Goal: Contribute content: Contribute content

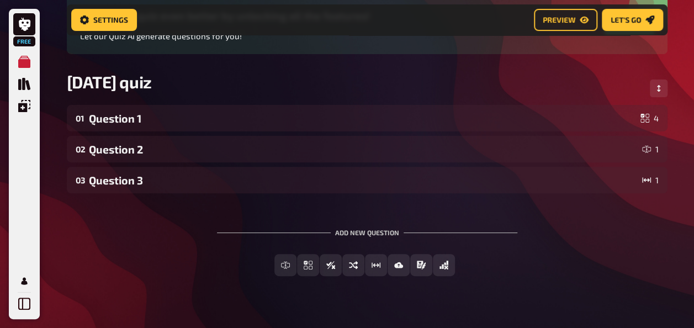
scroll to position [119, 0]
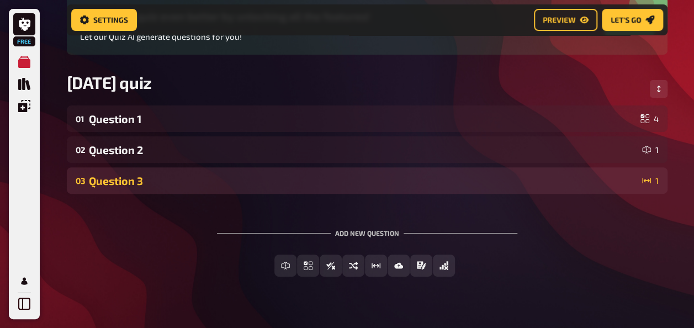
click at [340, 179] on div "Question 3" at bounding box center [363, 181] width 549 height 13
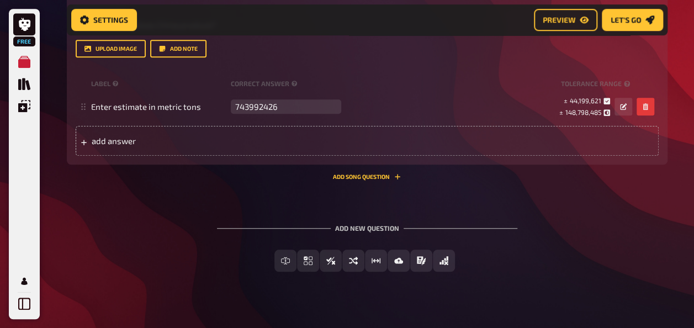
scroll to position [373, 0]
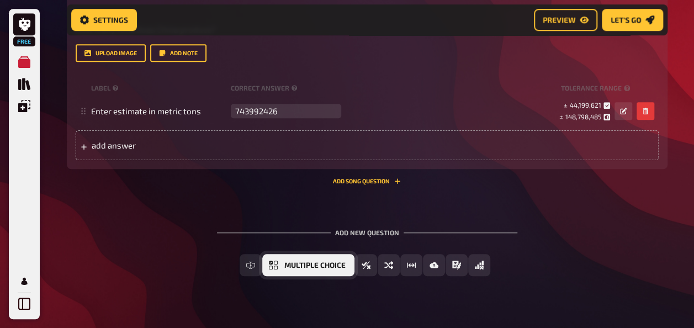
click at [340, 268] on span "Multiple Choice" at bounding box center [314, 266] width 61 height 8
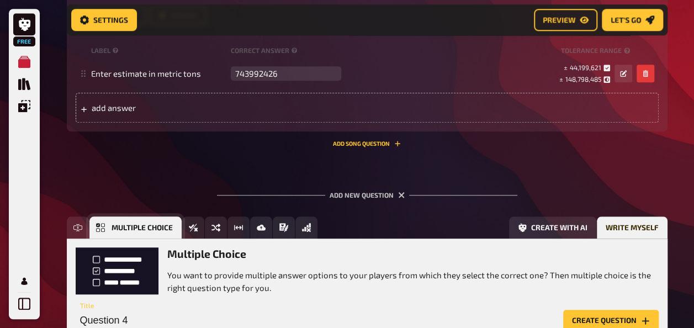
scroll to position [494, 0]
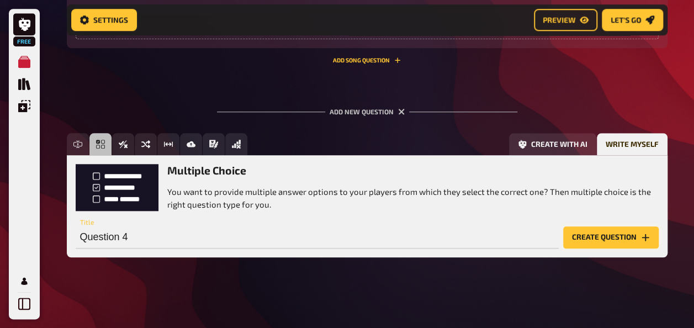
click at [581, 237] on button "Create question" at bounding box center [611, 237] width 96 height 22
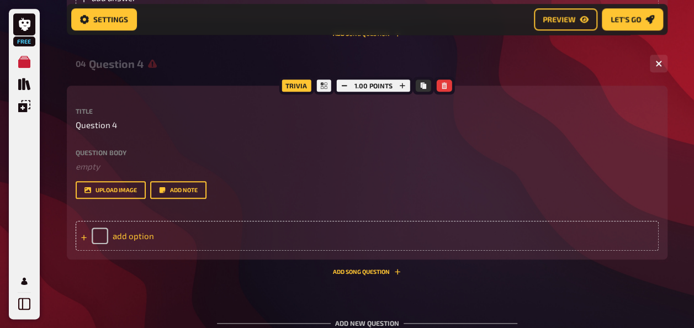
scroll to position [522, 0]
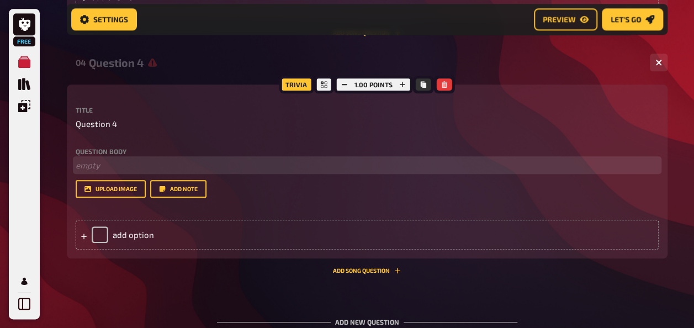
click at [96, 167] on p "﻿ empty" at bounding box center [367, 165] width 583 height 13
click at [95, 167] on span "What is widely considered as the first horror movie" at bounding box center [172, 165] width 193 height 10
click at [310, 166] on p "Which movie is widely considered as the first horror movie" at bounding box center [367, 165] width 583 height 13
click at [212, 166] on span "Which movie is widely considered as the first horror movie?" at bounding box center [189, 165] width 226 height 10
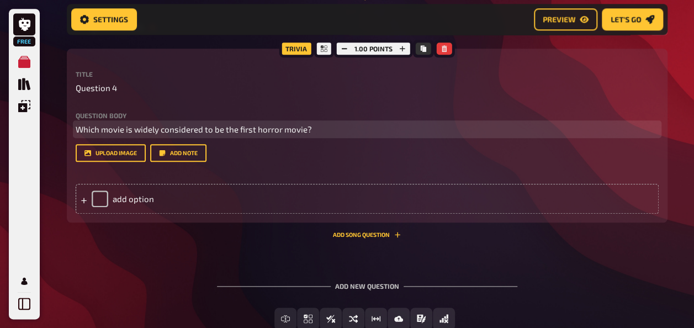
scroll to position [558, 0]
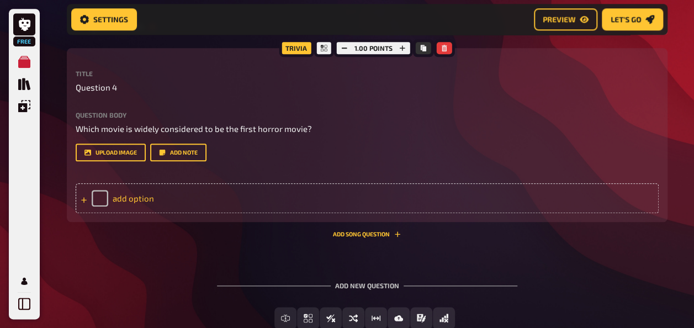
click at [127, 197] on div "add option" at bounding box center [367, 198] width 583 height 30
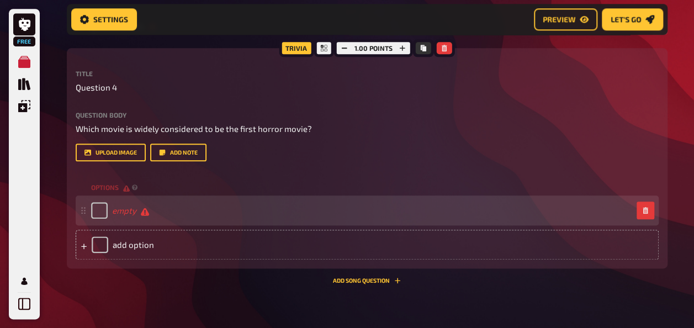
click at [110, 208] on div "empty" at bounding box center [120, 210] width 58 height 17
click at [98, 211] on input "checkbox" at bounding box center [99, 210] width 17 height 17
checkbox input "true"
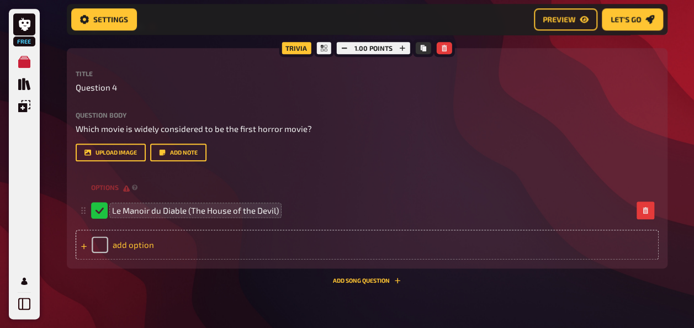
click at [141, 241] on div "add option" at bounding box center [367, 245] width 583 height 30
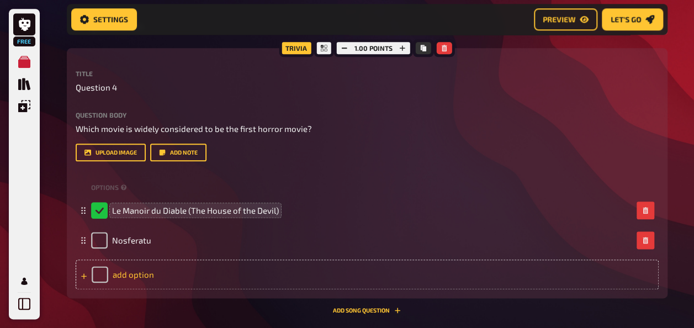
click at [128, 276] on div "add option" at bounding box center [367, 275] width 583 height 30
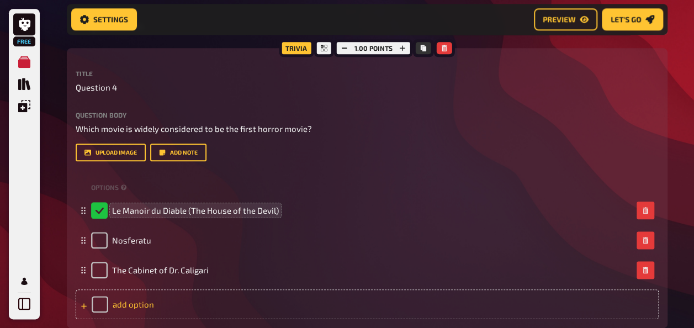
click at [120, 301] on div "add option" at bounding box center [367, 304] width 583 height 30
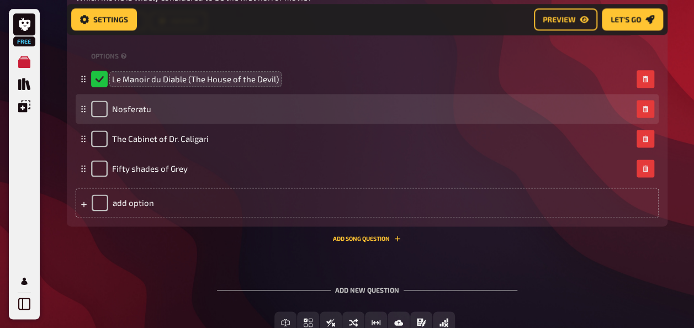
scroll to position [741, 0]
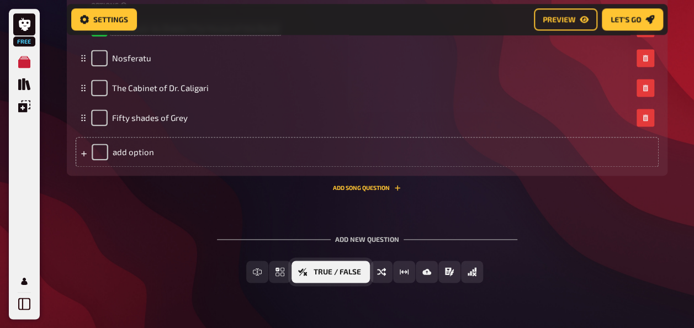
click at [340, 273] on span "True / False" at bounding box center [337, 272] width 47 height 8
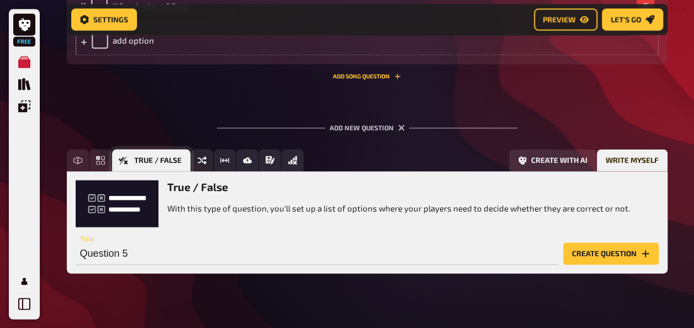
scroll to position [868, 0]
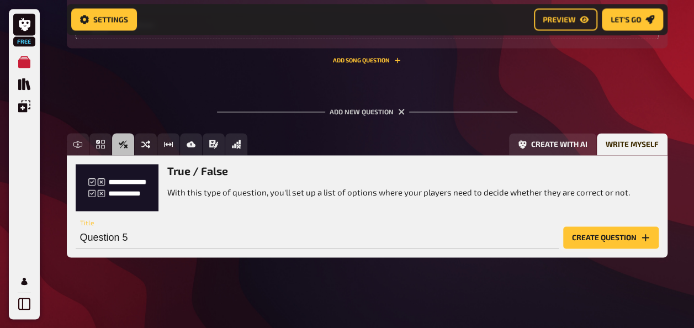
click at [592, 239] on button "Create question" at bounding box center [611, 237] width 96 height 22
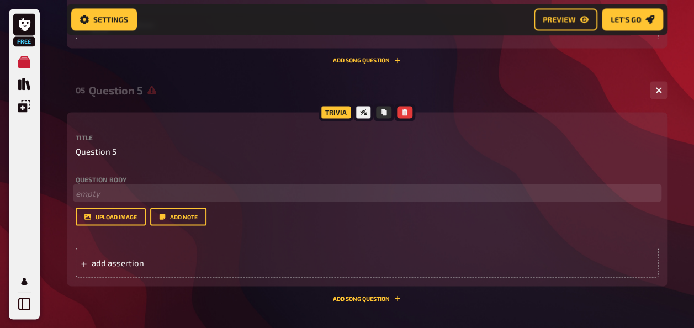
click at [102, 192] on p "﻿ empty" at bounding box center [367, 193] width 583 height 13
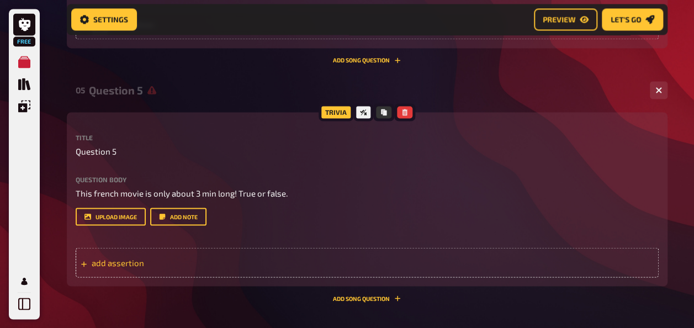
click at [157, 266] on span "add assertion" at bounding box center [178, 262] width 172 height 10
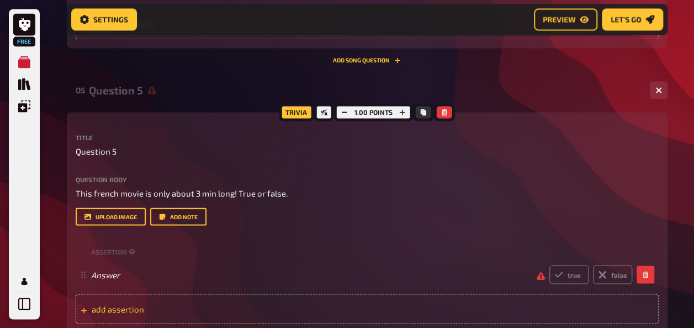
scroll to position [921, 0]
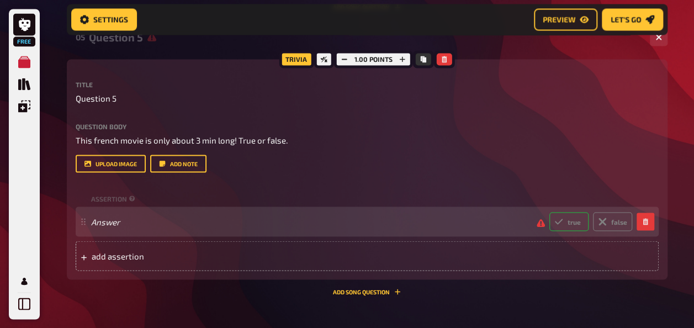
click at [572, 219] on label "true" at bounding box center [569, 221] width 39 height 19
click at [550, 212] on input "true" at bounding box center [549, 212] width 1 height 1
radio input "true"
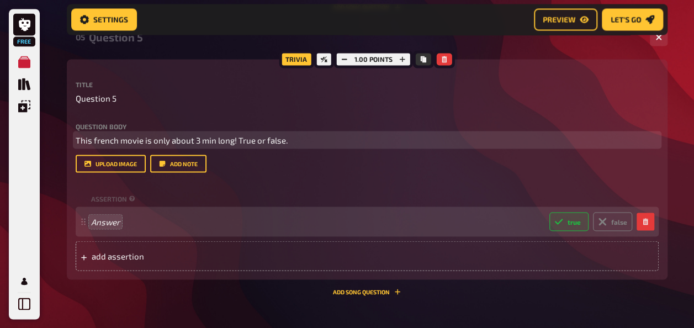
click at [287, 140] on p "This french movie is only about 3 min long! True or false." at bounding box center [367, 140] width 583 height 13
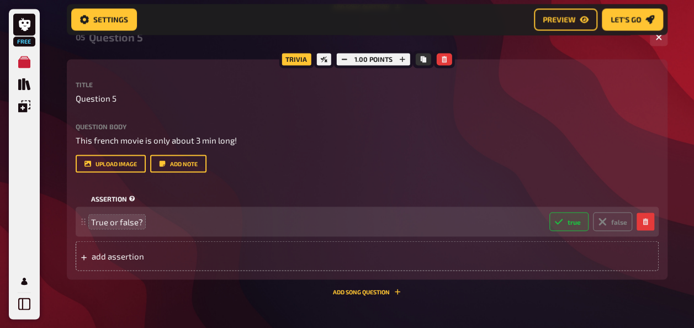
click at [237, 194] on div "assertion" at bounding box center [367, 198] width 583 height 17
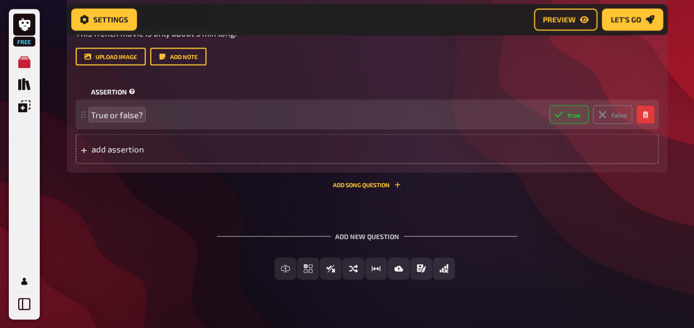
scroll to position [1028, 0]
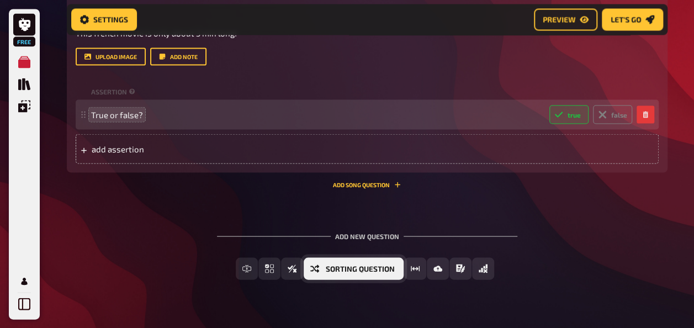
click at [364, 269] on span "Sorting Question" at bounding box center [360, 269] width 69 height 8
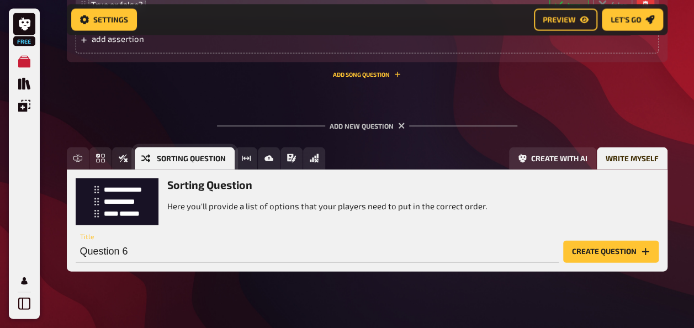
scroll to position [1153, 0]
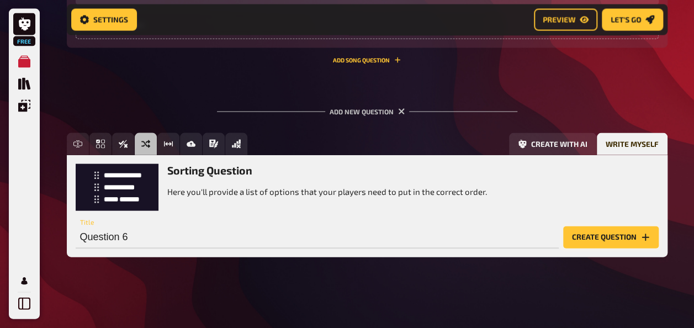
click at [585, 236] on button "Create question" at bounding box center [611, 237] width 96 height 22
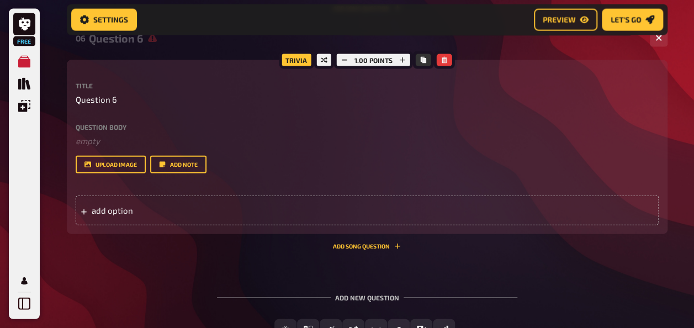
scroll to position [1212, 0]
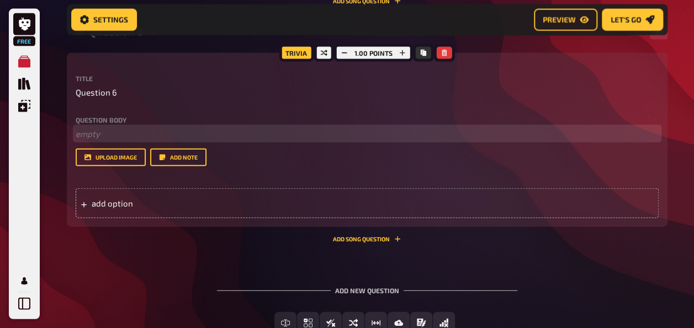
click at [85, 136] on p "﻿ empty" at bounding box center [367, 134] width 583 height 13
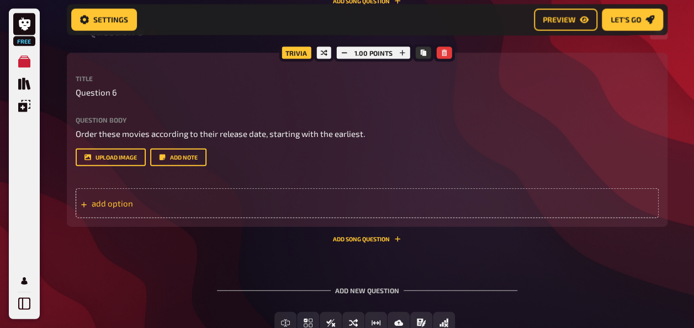
click at [116, 205] on div "add option" at bounding box center [367, 203] width 583 height 30
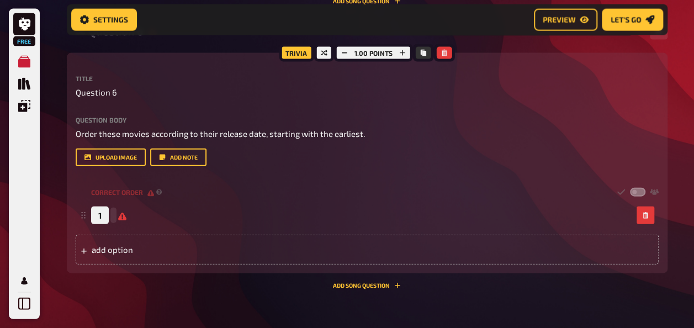
scroll to position [1167, 0]
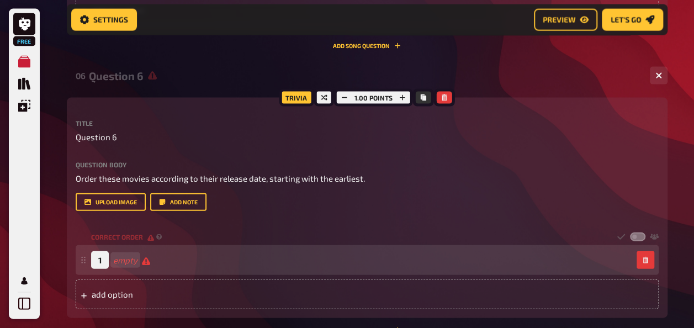
click at [109, 260] on div "1 empty" at bounding box center [120, 260] width 59 height 18
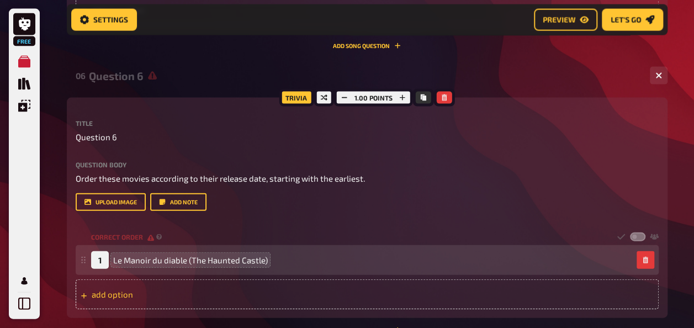
click at [145, 294] on div "add option" at bounding box center [367, 294] width 583 height 30
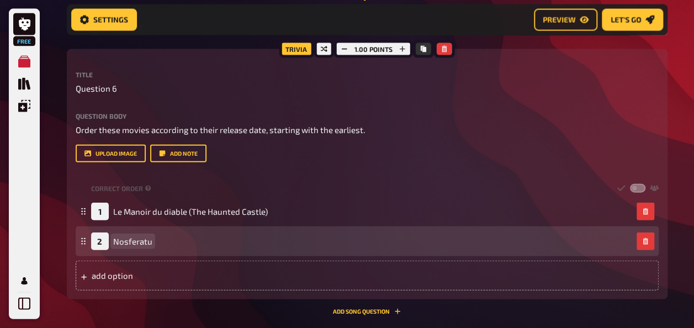
scroll to position [1232, 0]
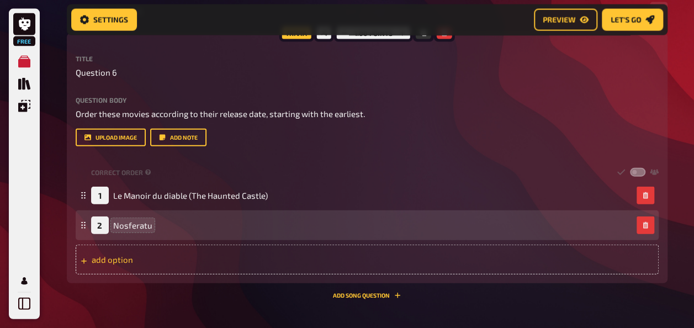
click at [124, 260] on div "add option" at bounding box center [367, 260] width 583 height 30
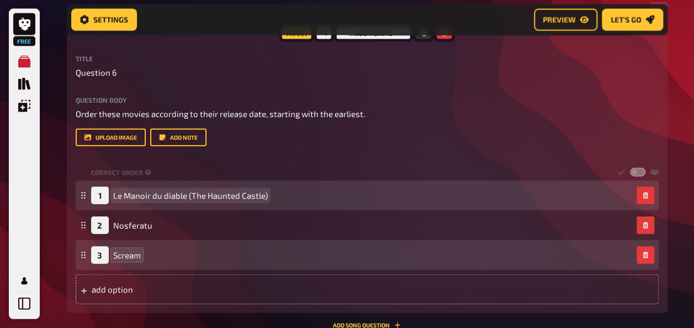
click at [266, 195] on span "Le Manoir du diable (The Haunted Castle)" at bounding box center [190, 196] width 155 height 10
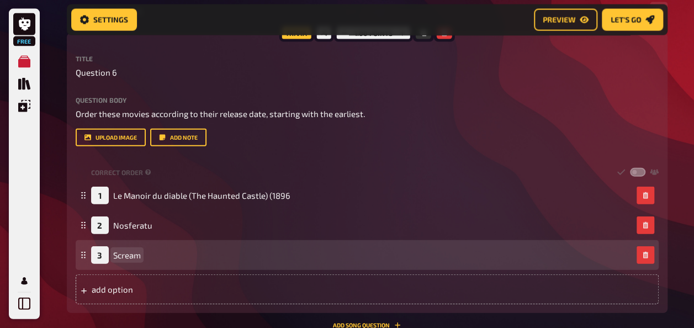
click at [138, 254] on span "Scream" at bounding box center [127, 255] width 28 height 10
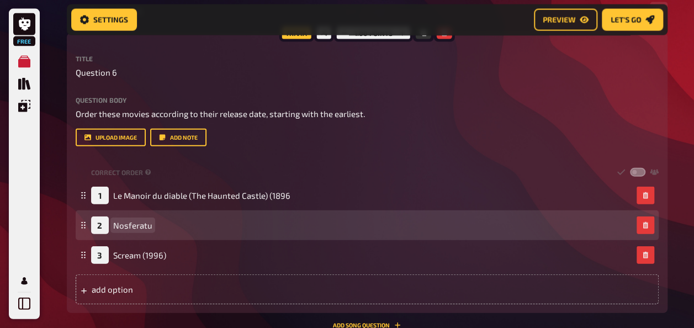
click at [149, 225] on span "Nosferatu" at bounding box center [132, 225] width 39 height 10
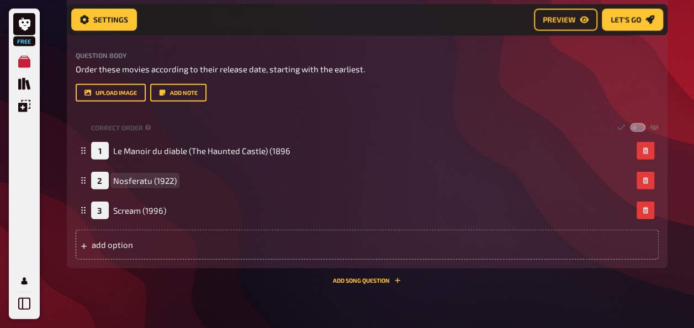
scroll to position [1277, 0]
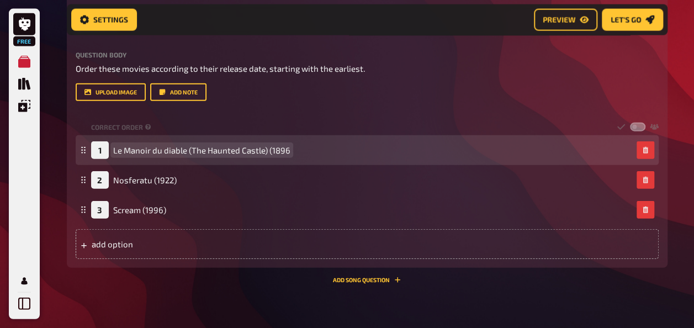
click at [288, 149] on span "Le Manoir du diable (The Haunted Castle) (1896" at bounding box center [201, 150] width 177 height 10
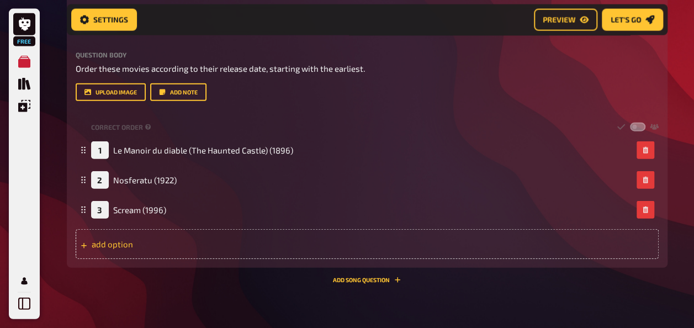
click at [126, 240] on div "add option" at bounding box center [367, 244] width 583 height 30
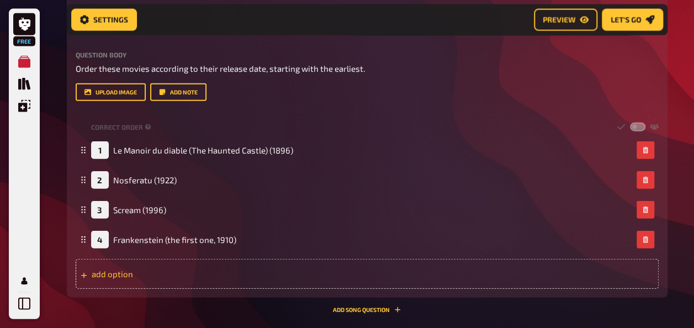
click at [155, 283] on div "add option" at bounding box center [367, 274] width 583 height 30
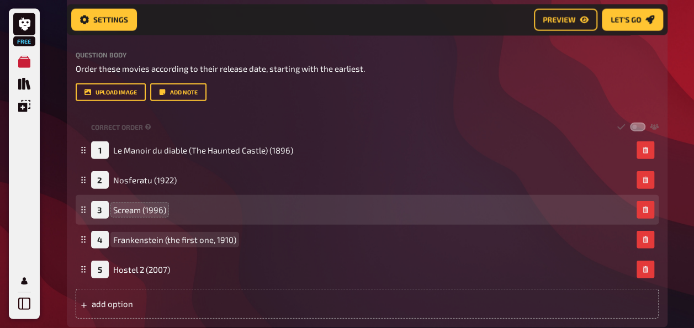
drag, startPoint x: 134, startPoint y: 229, endPoint x: 135, endPoint y: 208, distance: 21.1
click at [135, 208] on fieldset "1 Le Manoir du diable (The Haunted Castle) (1896) 2 Nosferatu (1922) 3 Scream (…" at bounding box center [367, 209] width 583 height 149
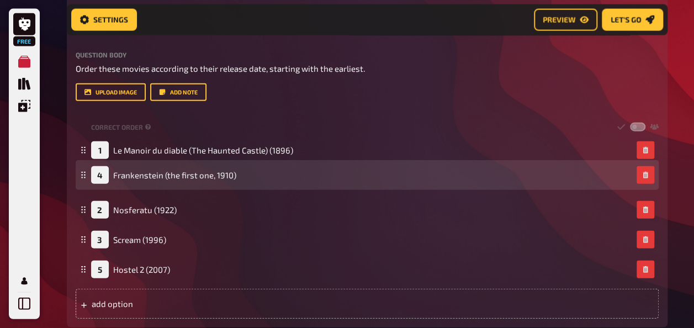
drag, startPoint x: 84, startPoint y: 239, endPoint x: 83, endPoint y: 176, distance: 63.5
click at [83, 176] on icon at bounding box center [83, 175] width 7 height 7
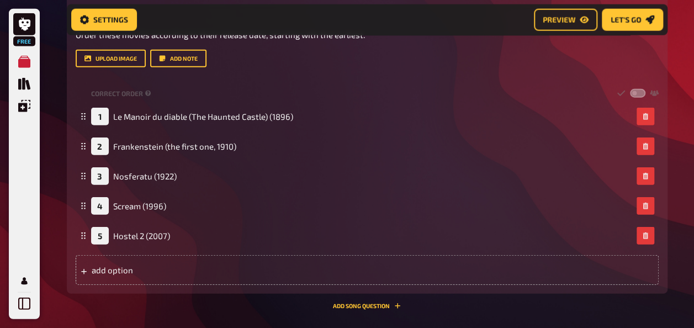
scroll to position [1311, 0]
click at [140, 267] on div "add option" at bounding box center [367, 270] width 583 height 30
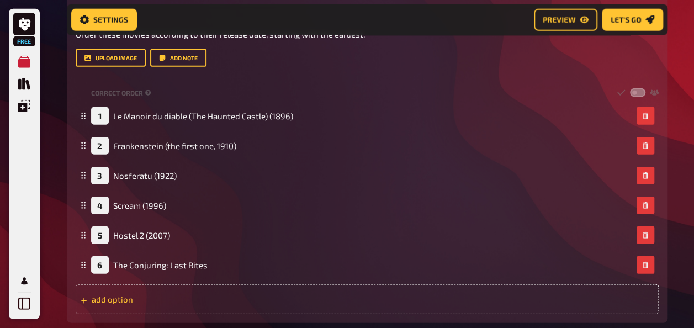
click at [127, 300] on div "add option" at bounding box center [367, 299] width 583 height 30
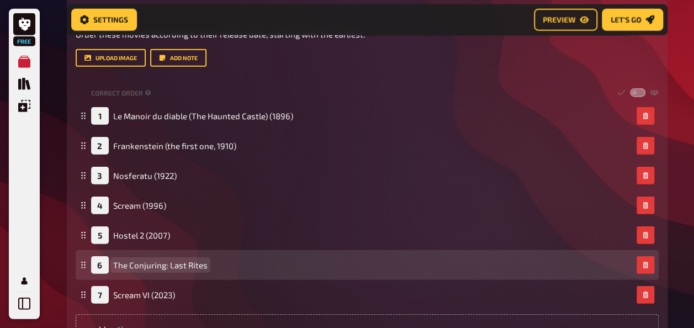
click at [204, 265] on span "The Conjuring: Last Rites" at bounding box center [160, 265] width 94 height 10
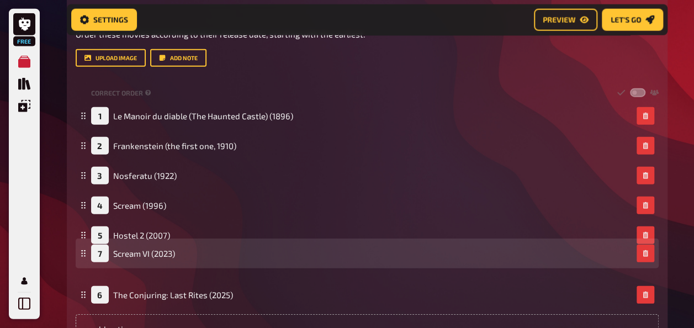
drag, startPoint x: 84, startPoint y: 295, endPoint x: 86, endPoint y: 253, distance: 42.0
click at [86, 253] on icon at bounding box center [83, 253] width 7 height 7
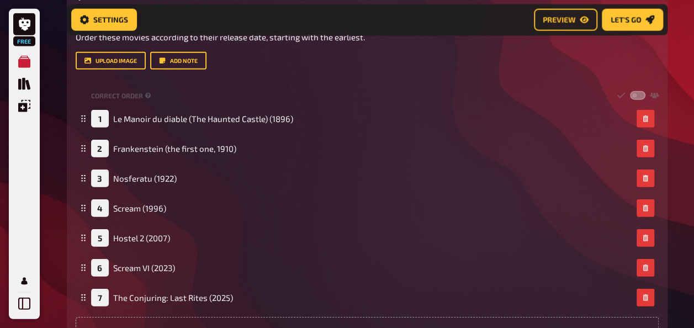
scroll to position [1286, 0]
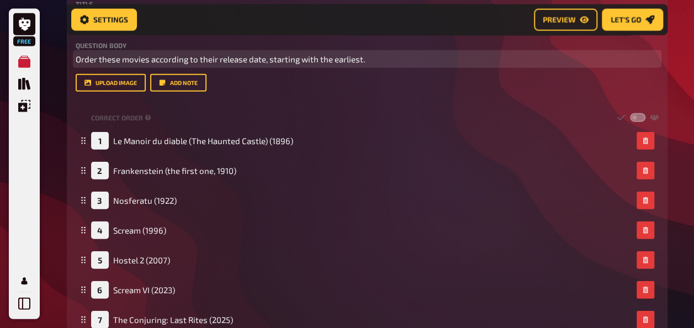
click at [97, 59] on span "Order these movies according to their release date, starting with the earliest." at bounding box center [220, 59] width 289 height 10
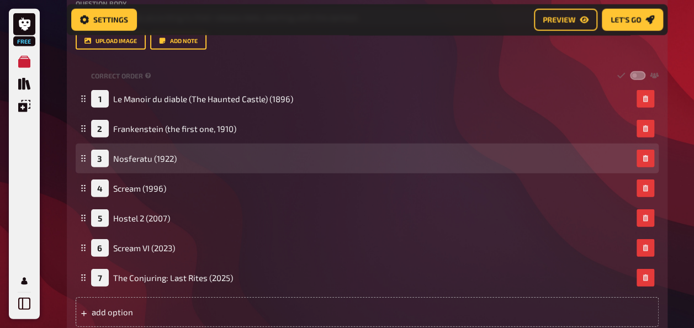
scroll to position [1328, 0]
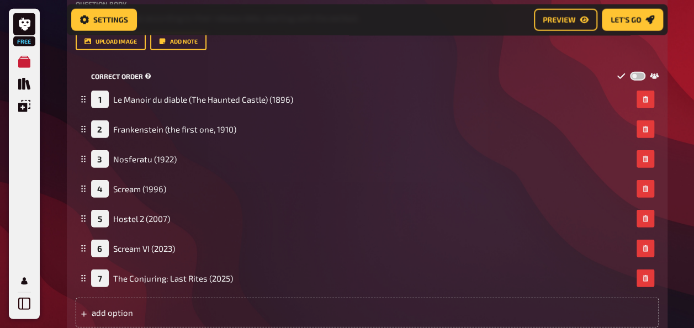
click at [640, 75] on label at bounding box center [637, 76] width 15 height 9
click at [630, 72] on input "checkbox" at bounding box center [630, 71] width 1 height 1
checkbox input "true"
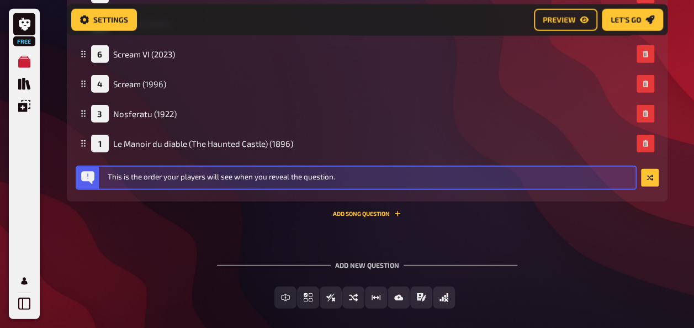
scroll to position [1464, 0]
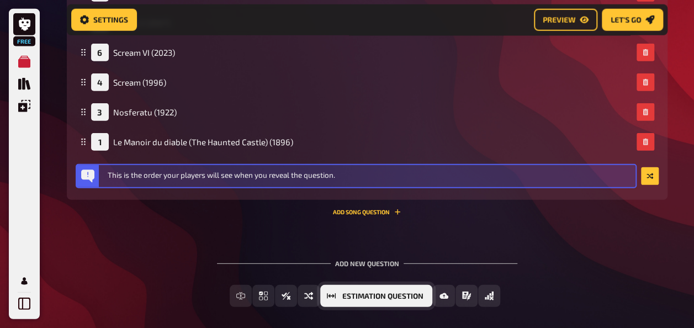
click at [406, 300] on span "Estimation Question" at bounding box center [382, 297] width 81 height 8
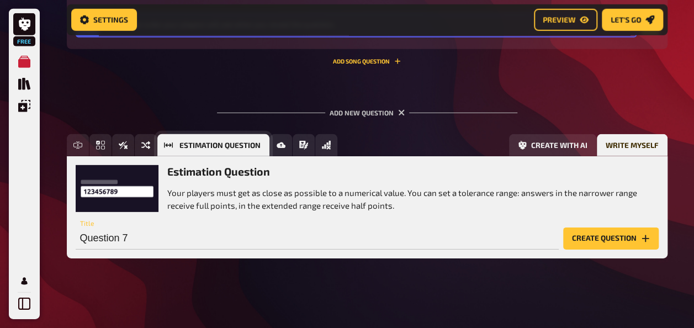
scroll to position [1616, 0]
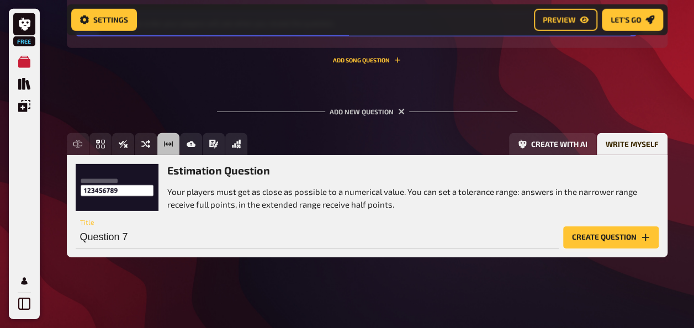
click at [597, 240] on button "Create question" at bounding box center [611, 237] width 96 height 22
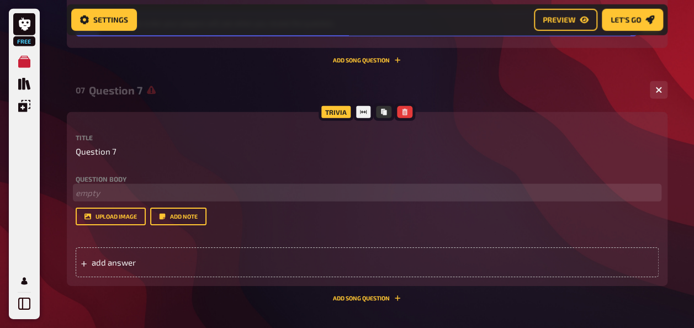
click at [109, 194] on p "﻿ empty" at bounding box center [367, 193] width 583 height 13
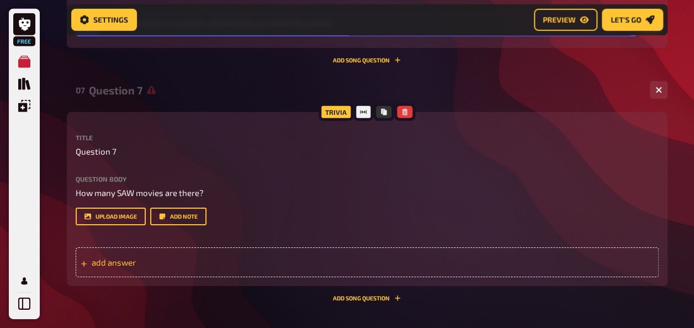
click at [126, 265] on span "add answer" at bounding box center [178, 262] width 172 height 10
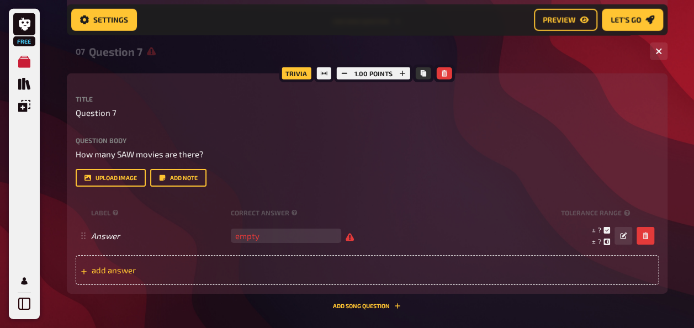
scroll to position [1655, 0]
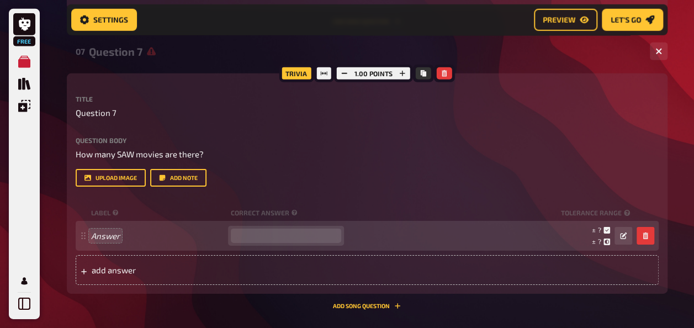
click at [265, 237] on input "number" at bounding box center [286, 236] width 110 height 14
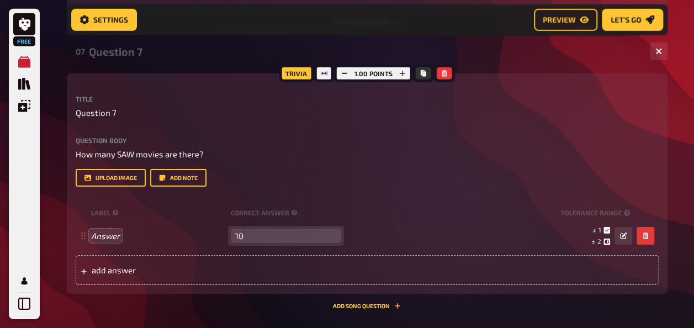
scroll to position [1669, 0]
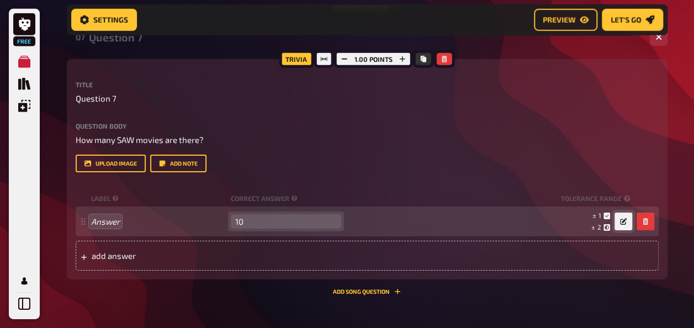
type input "10"
click at [621, 223] on icon "button" at bounding box center [623, 221] width 7 height 7
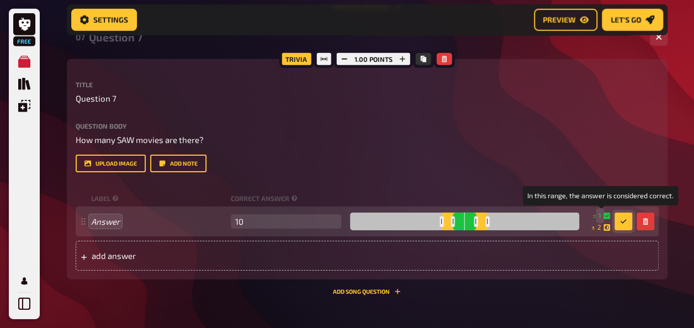
click at [600, 216] on span "1" at bounding box center [600, 215] width 3 height 9
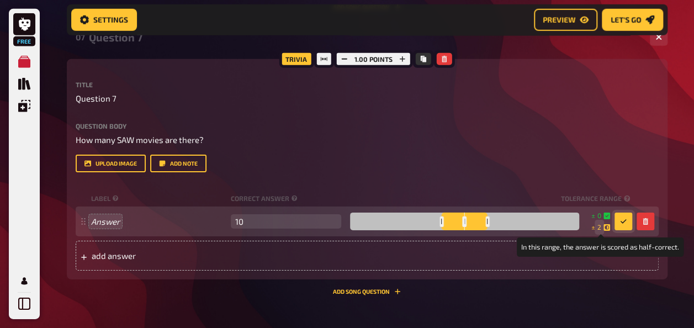
click at [600, 229] on span "2" at bounding box center [600, 227] width 4 height 9
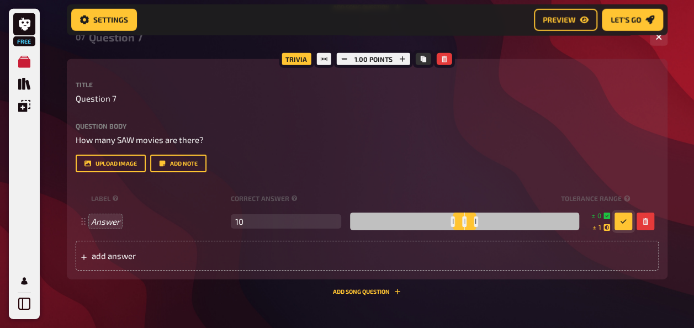
click at [552, 149] on div "Question body How many SAW movies are there? Drop here to upload upload image A…" at bounding box center [367, 148] width 583 height 50
click at [619, 219] on button "button" at bounding box center [624, 222] width 18 height 18
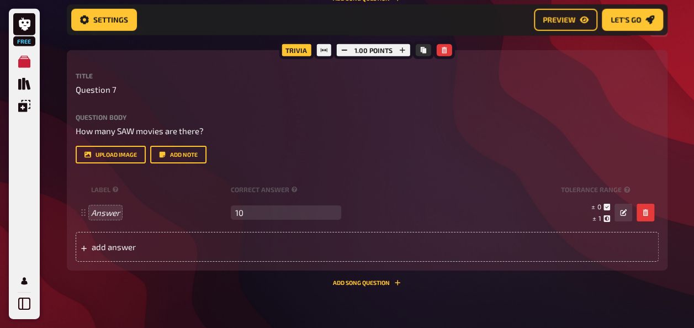
scroll to position [1741, 0]
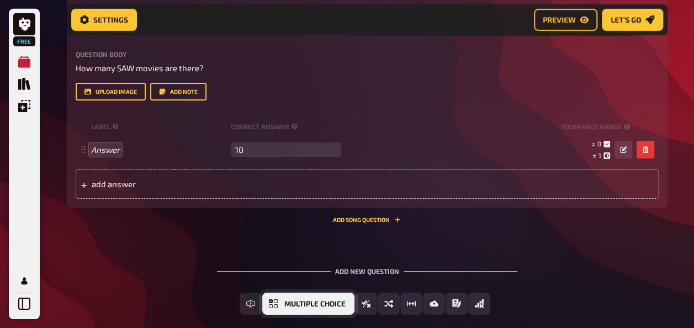
click at [332, 302] on span "Multiple Choice" at bounding box center [314, 304] width 61 height 8
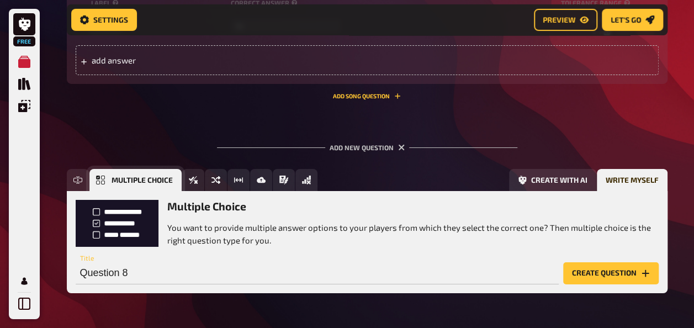
scroll to position [1900, 0]
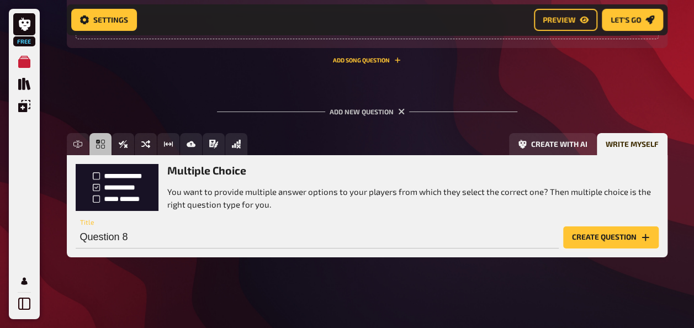
click at [573, 240] on button "Create question" at bounding box center [611, 237] width 96 height 22
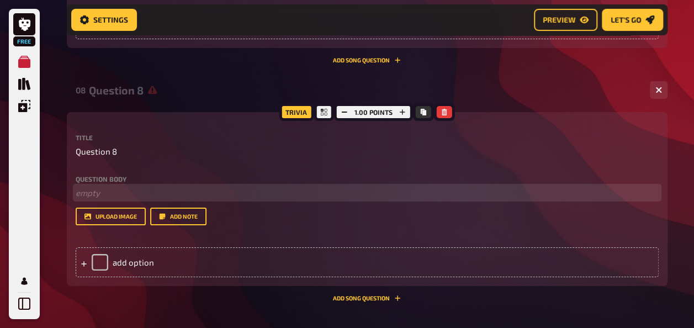
click at [113, 196] on p "﻿ empty" at bounding box center [367, 193] width 583 height 13
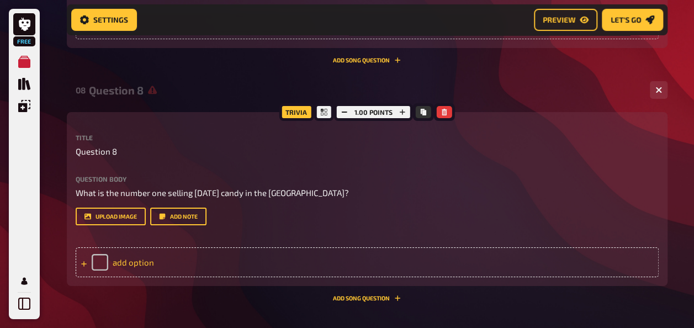
click at [133, 264] on div "add option" at bounding box center [367, 262] width 583 height 30
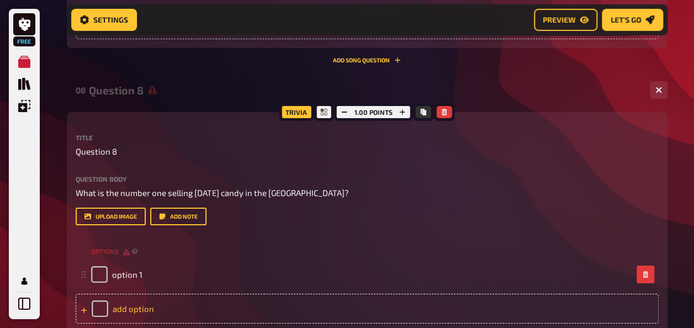
click at [126, 305] on div "add option" at bounding box center [367, 309] width 583 height 30
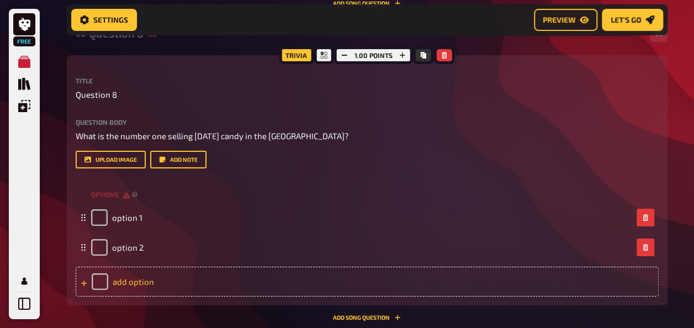
scroll to position [1974, 0]
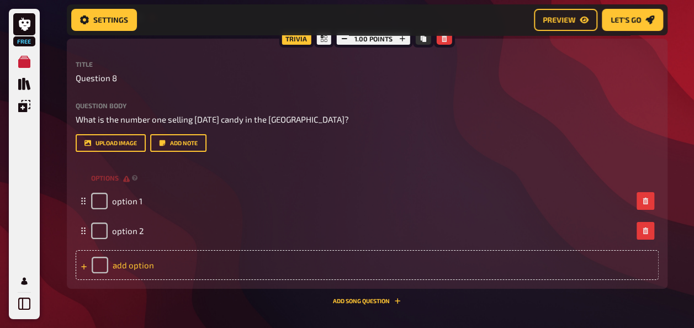
click at [130, 275] on div "add option" at bounding box center [367, 265] width 583 height 30
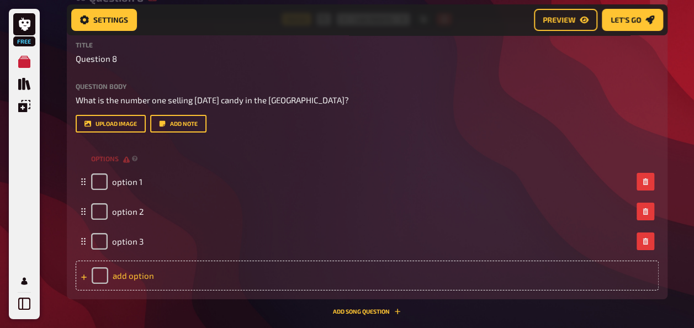
scroll to position [1994, 0]
click at [130, 275] on div "add option" at bounding box center [367, 275] width 583 height 30
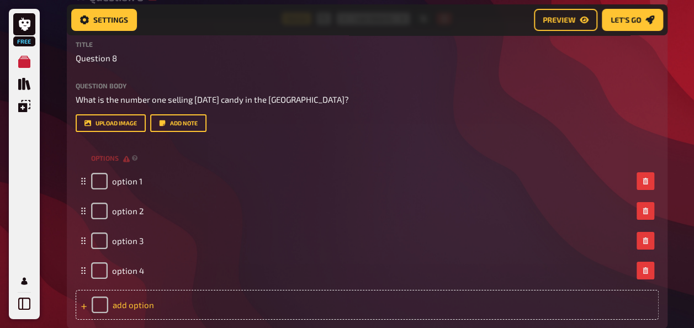
click at [120, 303] on div "add option" at bounding box center [367, 305] width 583 height 30
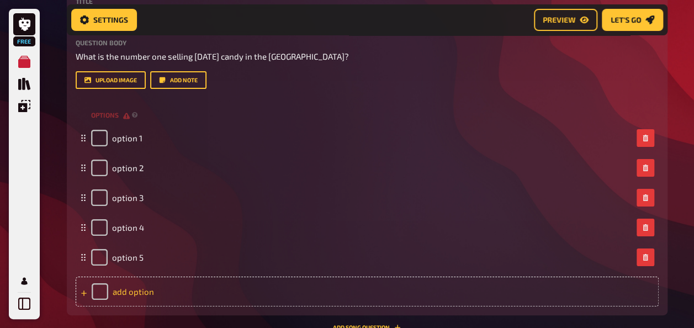
scroll to position [2041, 0]
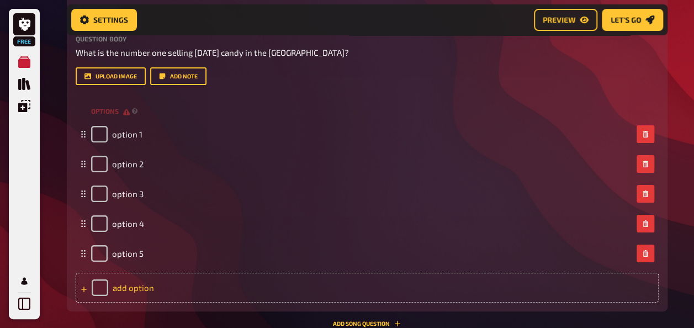
click at [129, 290] on div "add option" at bounding box center [367, 288] width 583 height 30
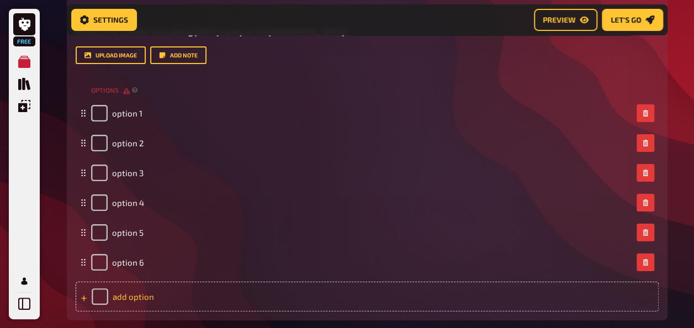
scroll to position [2063, 0]
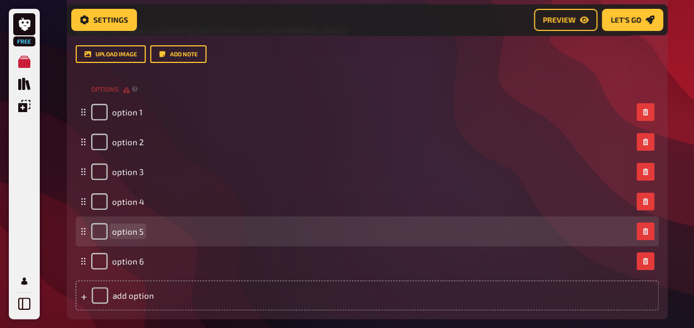
click at [128, 233] on span "option 5" at bounding box center [127, 231] width 31 height 10
paste span
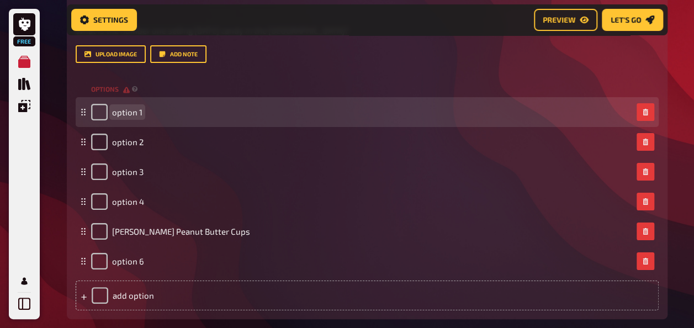
click at [122, 112] on span "option 1" at bounding box center [127, 112] width 30 height 10
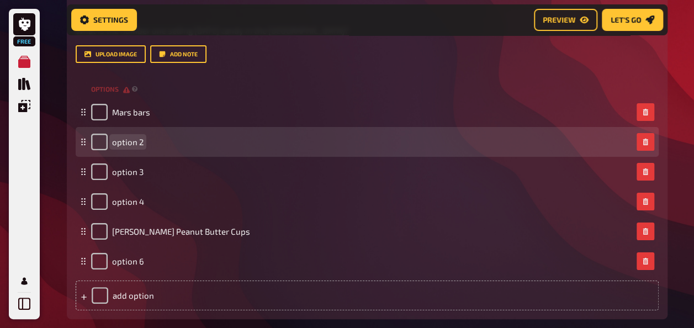
click at [130, 142] on span "option 2" at bounding box center [127, 142] width 31 height 10
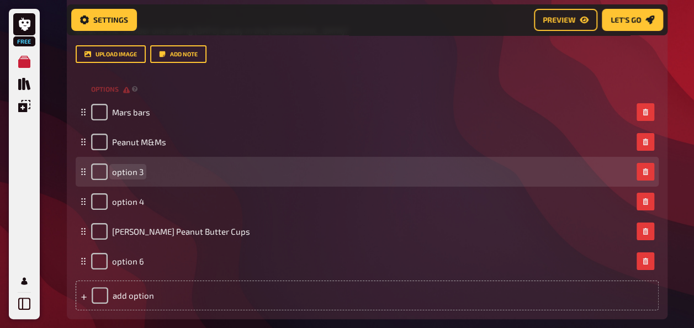
click at [131, 172] on span "option 3" at bounding box center [127, 172] width 31 height 10
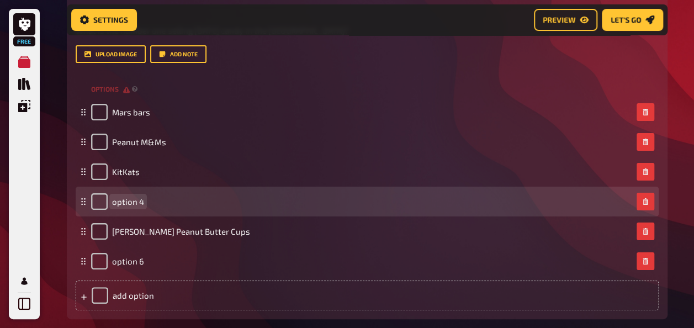
click at [136, 200] on span "option 4" at bounding box center [128, 202] width 32 height 10
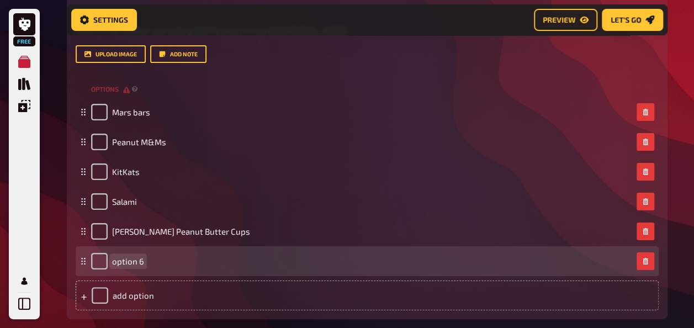
click at [135, 261] on span "option 6" at bounding box center [128, 261] width 32 height 10
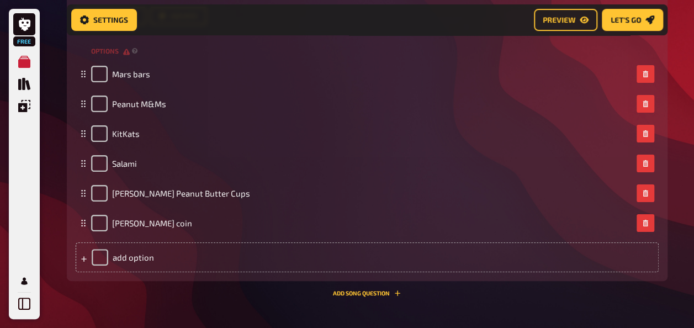
scroll to position [2106, 0]
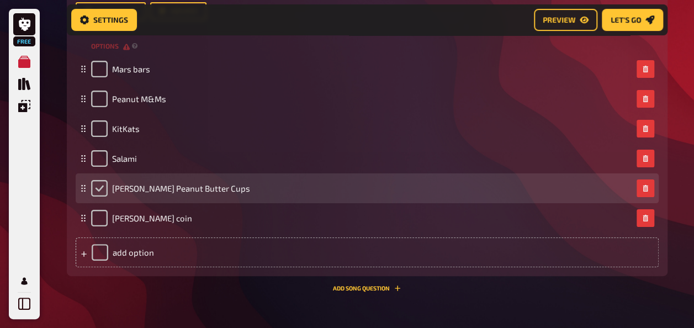
click at [93, 189] on input "checkbox" at bounding box center [99, 188] width 17 height 17
checkbox input "true"
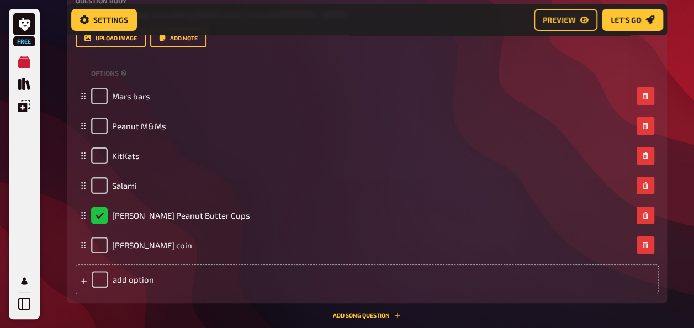
scroll to position [2074, 0]
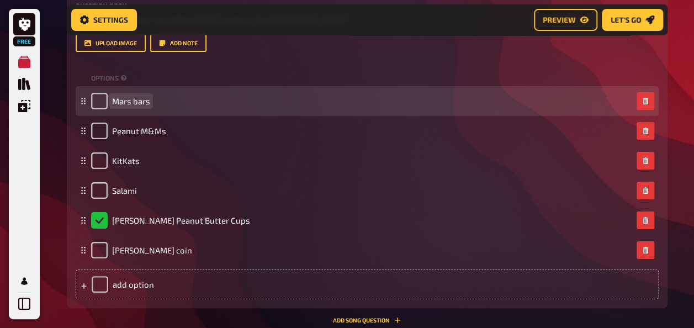
click at [145, 104] on span "Mars bars" at bounding box center [131, 101] width 38 height 10
click at [157, 99] on span "Sour patch kids" at bounding box center [141, 101] width 59 height 10
click at [136, 101] on span "Sour patch Kids" at bounding box center [141, 101] width 59 height 10
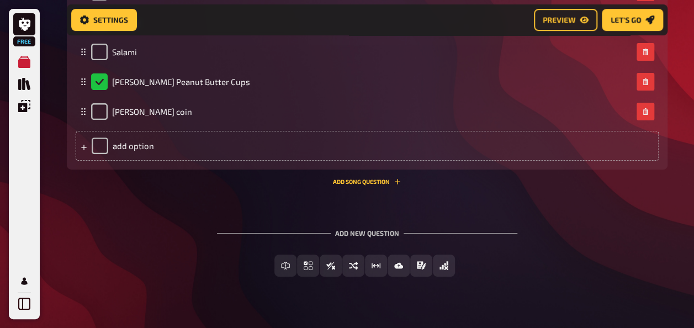
scroll to position [2232, 0]
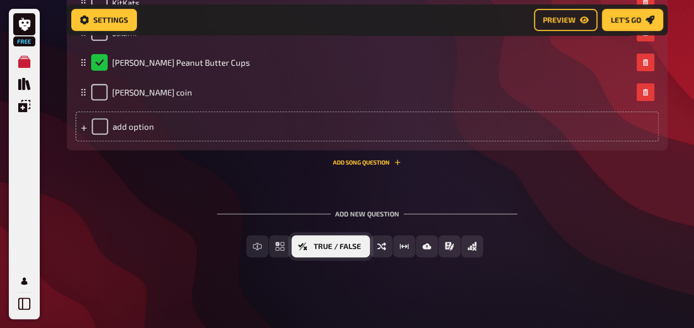
click at [328, 251] on button "True / False" at bounding box center [331, 246] width 78 height 22
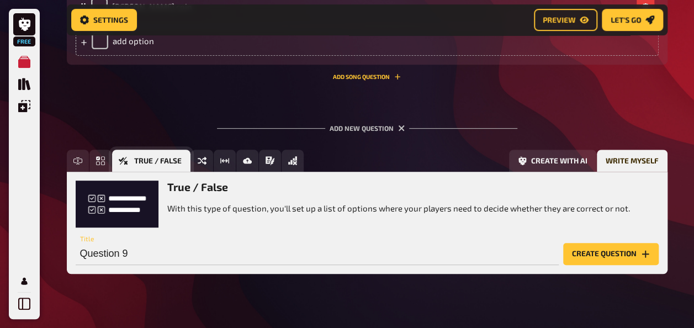
scroll to position [2334, 0]
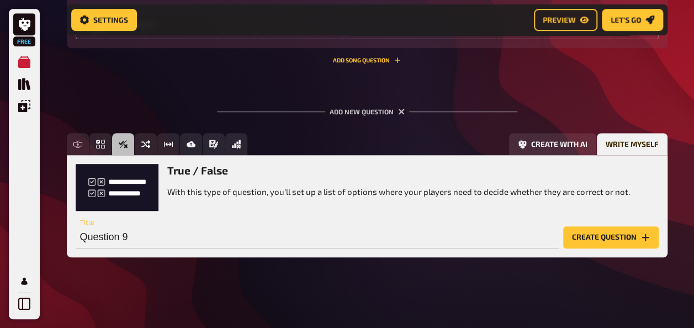
click at [574, 236] on button "Create question" at bounding box center [611, 237] width 96 height 22
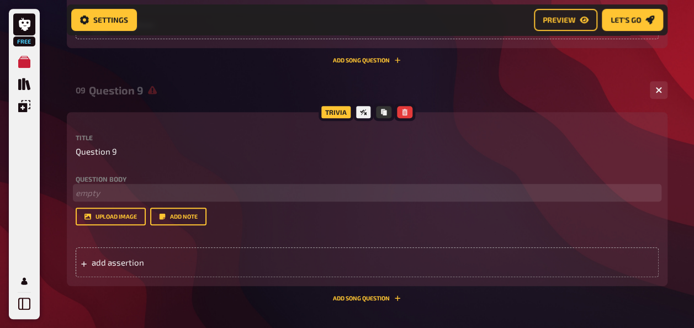
click at [116, 192] on p "﻿ empty" at bounding box center [367, 193] width 583 height 13
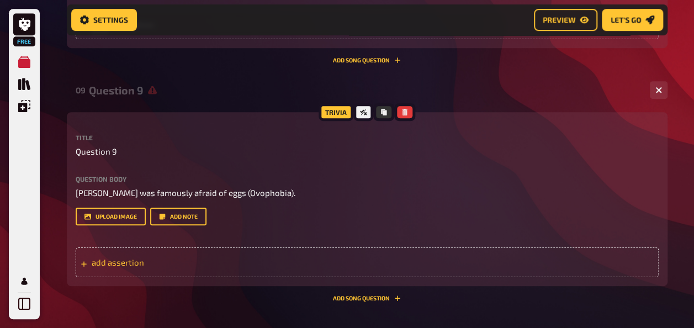
click at [118, 262] on span "add assertion" at bounding box center [178, 262] width 172 height 10
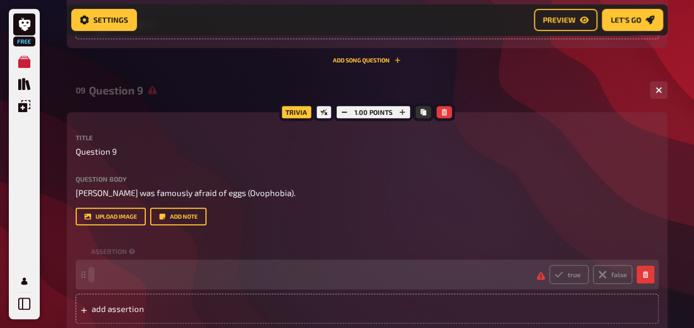
scroll to position [2379, 0]
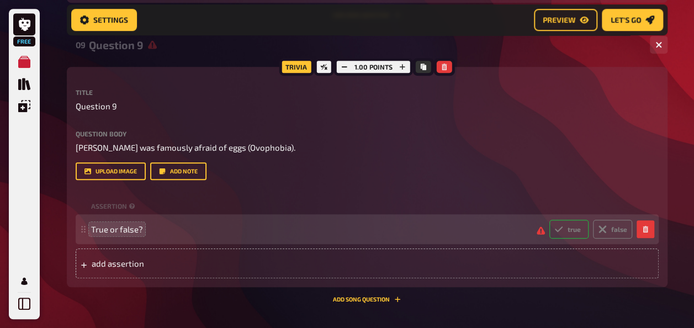
click at [570, 231] on label "true" at bounding box center [569, 229] width 39 height 19
click at [550, 220] on input "true" at bounding box center [549, 219] width 1 height 1
radio input "true"
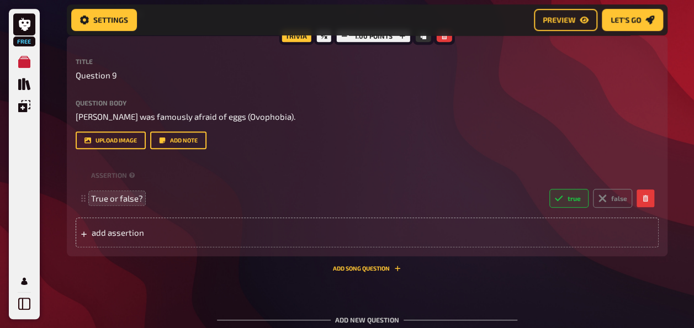
scroll to position [2410, 0]
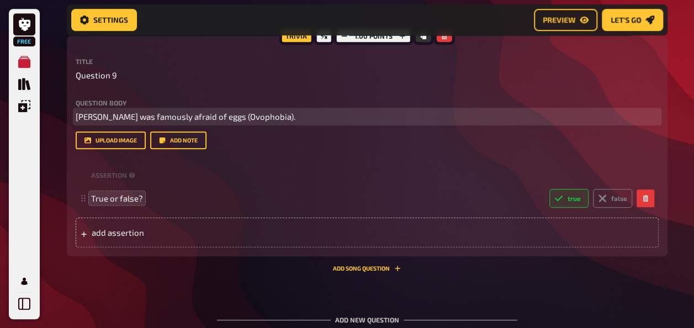
click at [243, 117] on span "[PERSON_NAME] was famously afraid of eggs (Ovophobia)." at bounding box center [186, 117] width 220 height 10
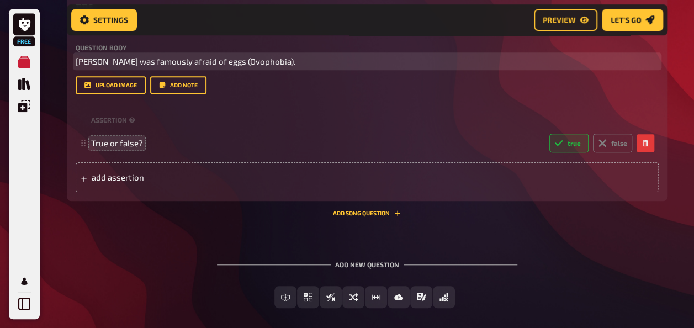
scroll to position [2466, 0]
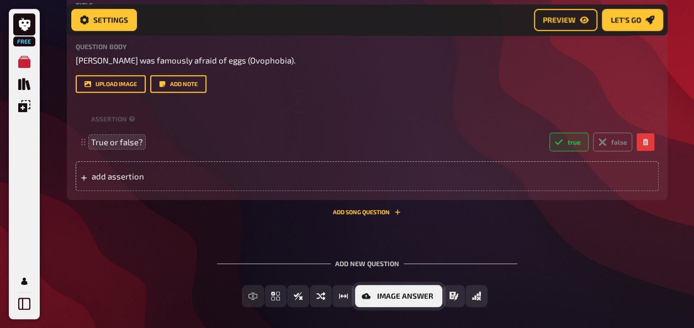
click at [437, 299] on button "Image Answer" at bounding box center [398, 296] width 87 height 22
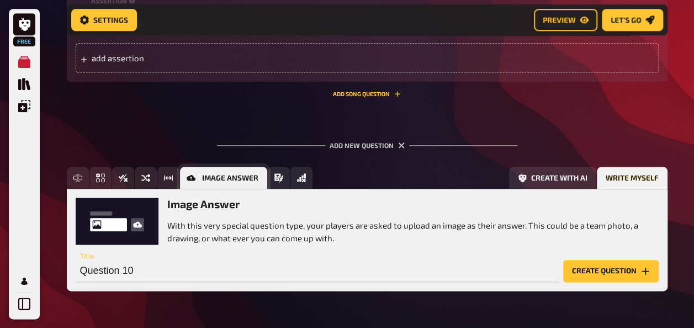
scroll to position [2618, 0]
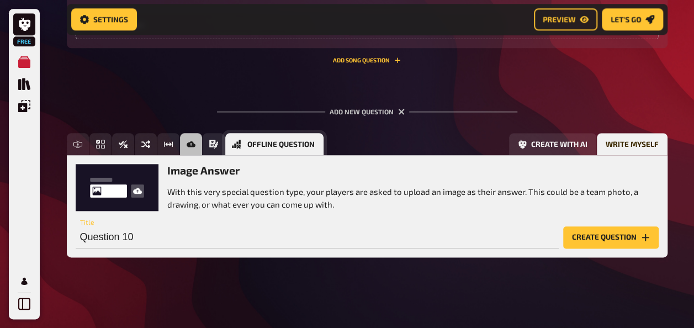
click at [316, 149] on button "Offline Question" at bounding box center [274, 144] width 98 height 22
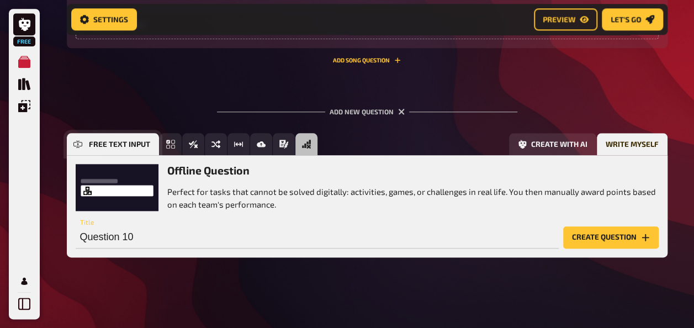
click at [76, 143] on icon "Free Text Input" at bounding box center [77, 144] width 9 height 9
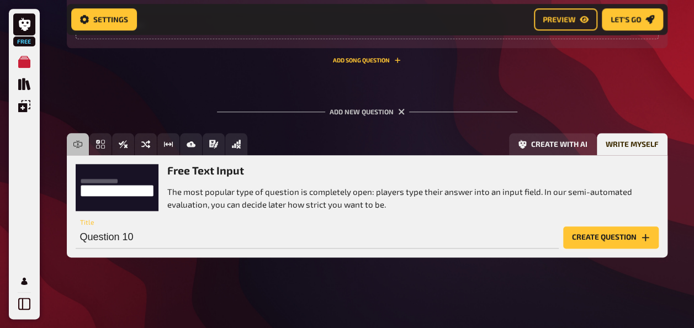
click at [590, 237] on button "Create question" at bounding box center [611, 237] width 96 height 22
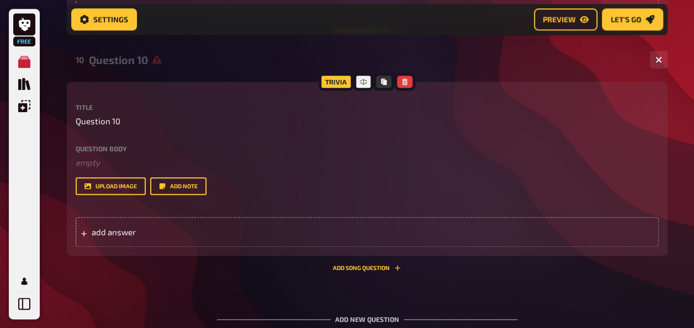
scroll to position [2640, 0]
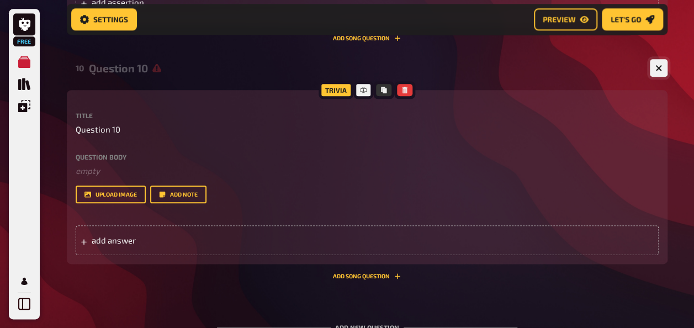
click at [660, 74] on button "button" at bounding box center [659, 68] width 18 height 18
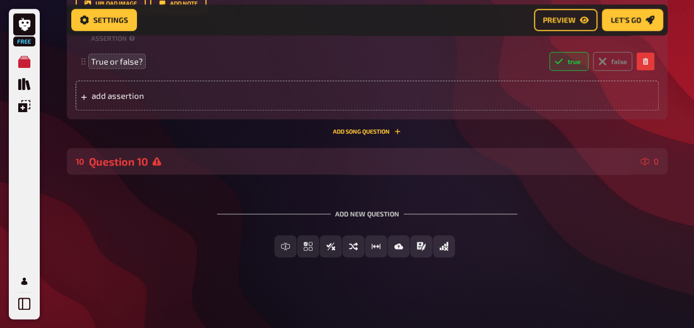
scroll to position [2548, 0]
click at [399, 166] on div "Question 10" at bounding box center [362, 161] width 547 height 13
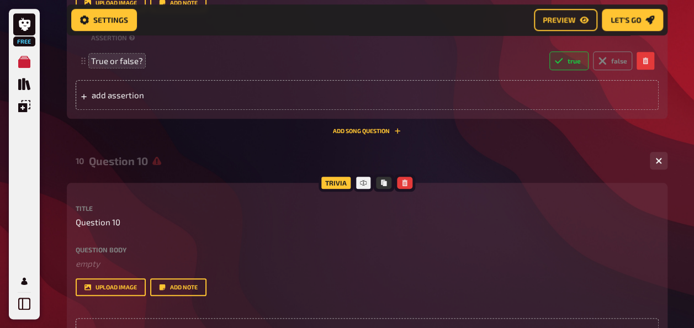
scroll to position [2640, 0]
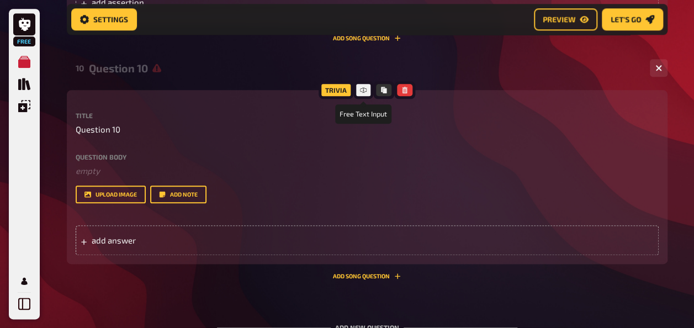
click at [361, 91] on icon at bounding box center [363, 90] width 7 height 7
click at [409, 91] on button "button" at bounding box center [404, 90] width 15 height 12
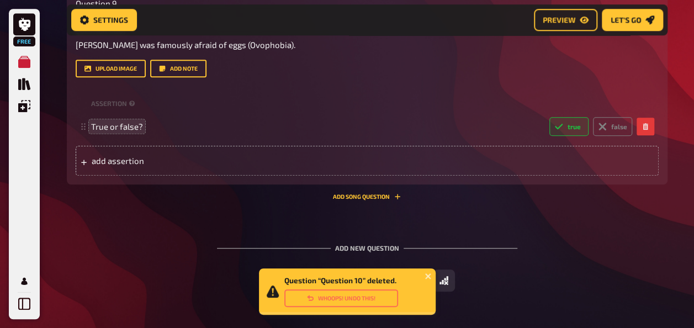
scroll to position [2517, 0]
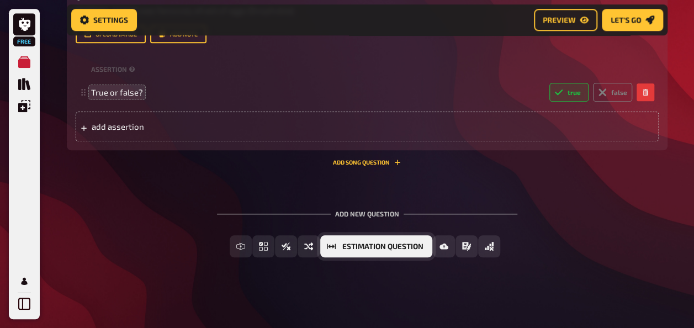
click at [347, 245] on span "Estimation Question" at bounding box center [382, 247] width 81 height 8
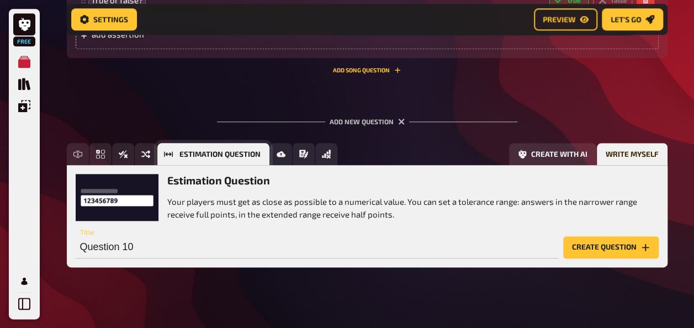
scroll to position [2618, 0]
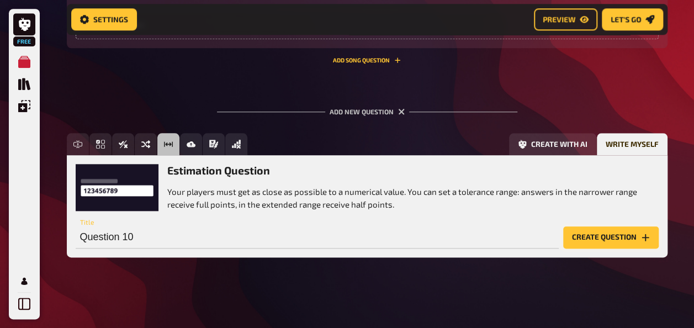
click at [600, 240] on button "Create question" at bounding box center [611, 237] width 96 height 22
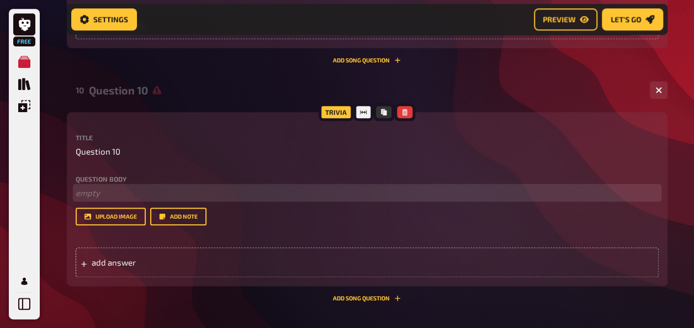
click at [105, 193] on p "﻿ empty" at bounding box center [367, 193] width 583 height 13
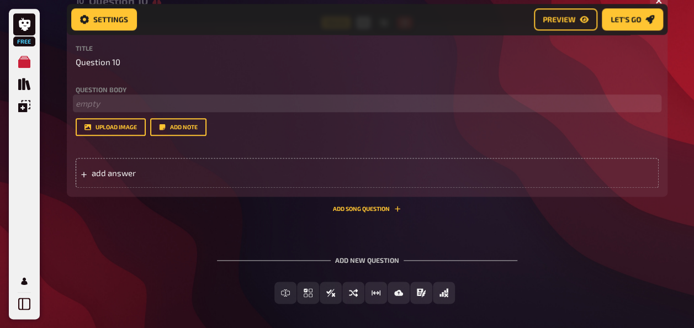
scroll to position [2707, 0]
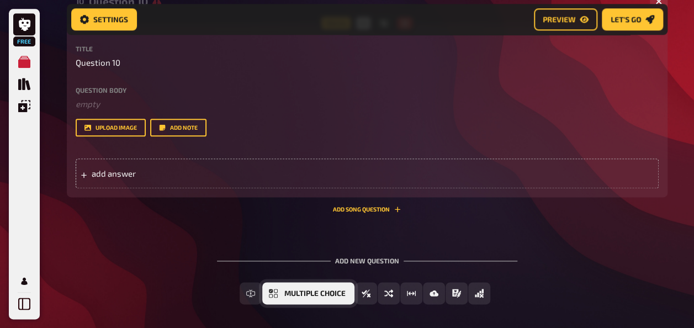
click at [307, 298] on button "Multiple Choice" at bounding box center [308, 293] width 92 height 22
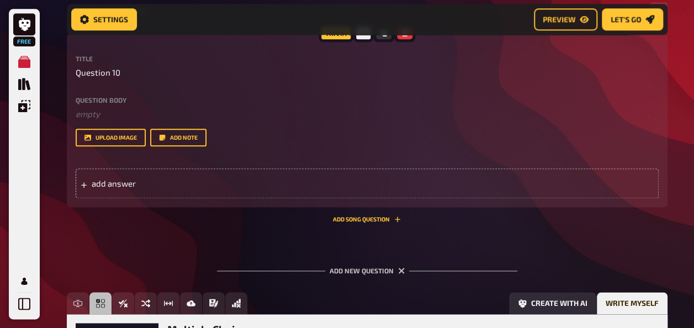
scroll to position [2656, 0]
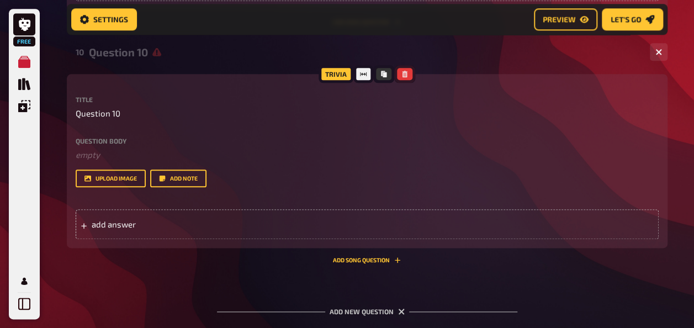
click at [403, 76] on icon "button" at bounding box center [405, 74] width 7 height 7
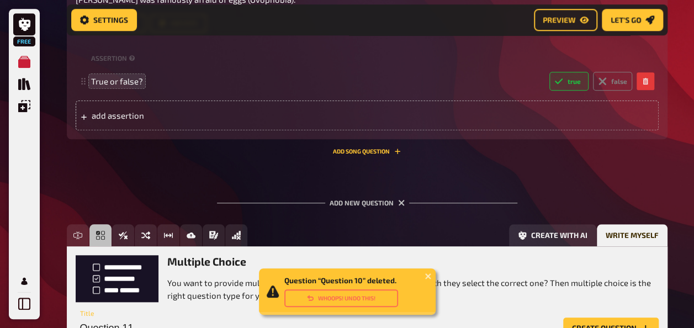
scroll to position [2606, 0]
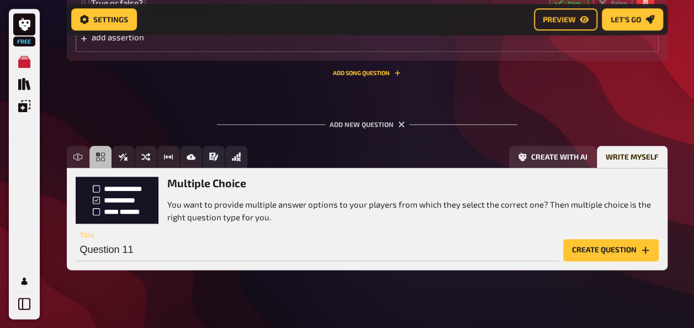
click at [580, 248] on button "Create question" at bounding box center [611, 250] width 96 height 22
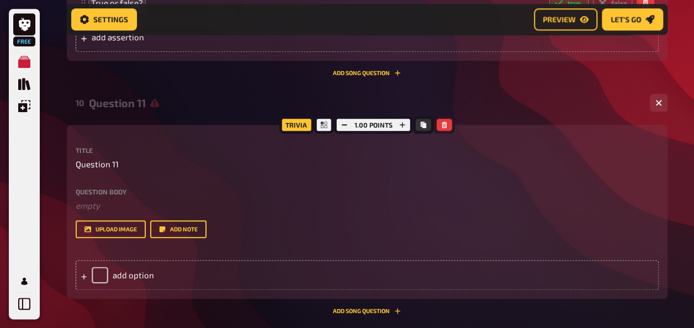
click at [441, 124] on icon "button" at bounding box center [444, 125] width 7 height 7
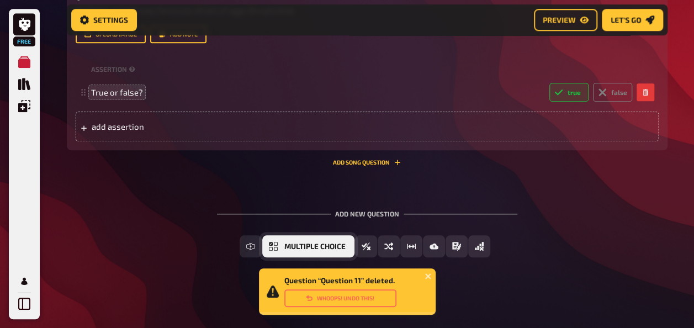
click at [309, 249] on span "Multiple Choice" at bounding box center [314, 247] width 61 height 8
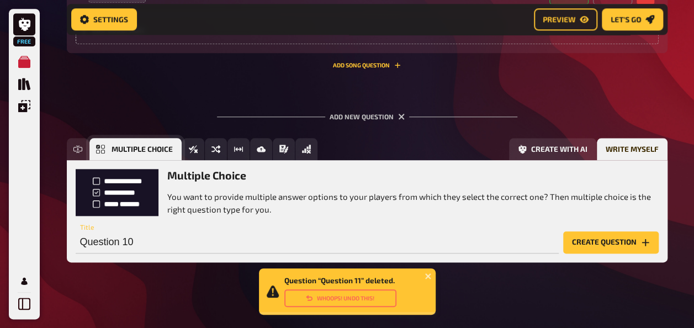
scroll to position [2618, 0]
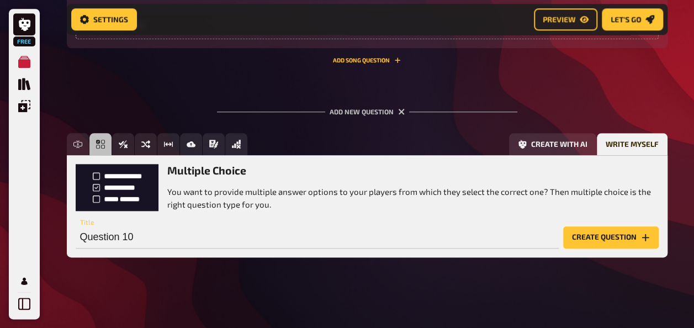
click at [596, 232] on button "Create question" at bounding box center [611, 237] width 96 height 22
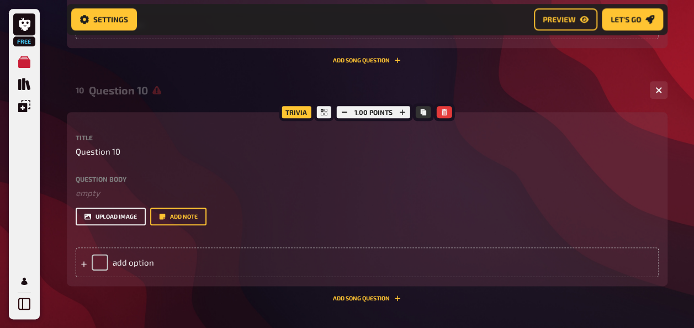
click at [118, 214] on button "upload image" at bounding box center [111, 217] width 70 height 18
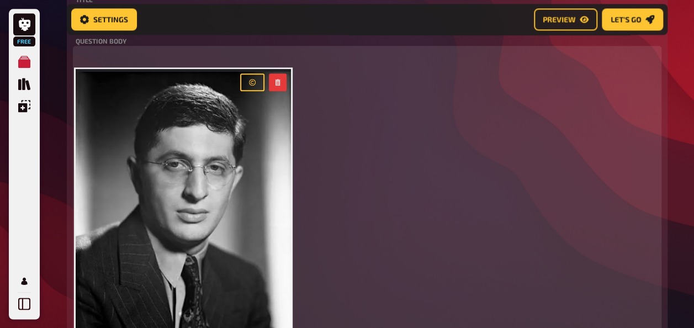
scroll to position [2750, 0]
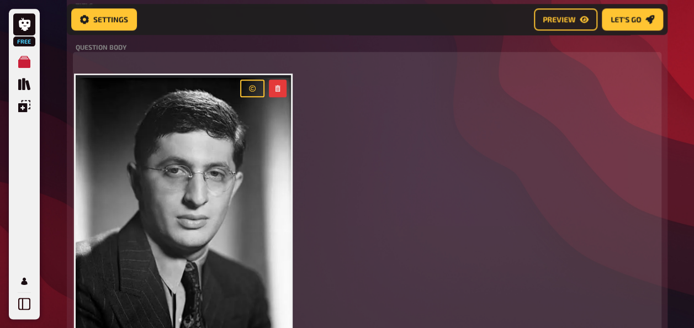
click at [103, 66] on p "﻿" at bounding box center [367, 61] width 583 height 13
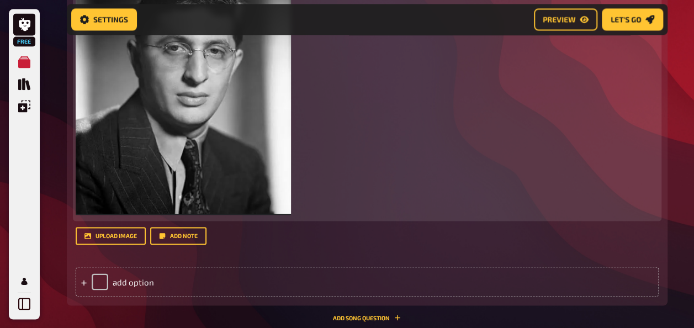
scroll to position [2891, 0]
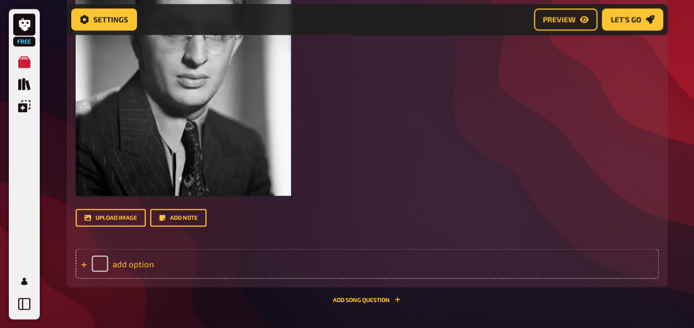
click at [127, 262] on div "add option" at bounding box center [367, 264] width 583 height 30
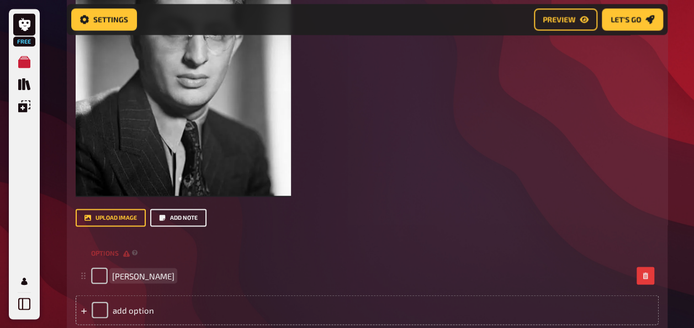
scroll to position [2983, 0]
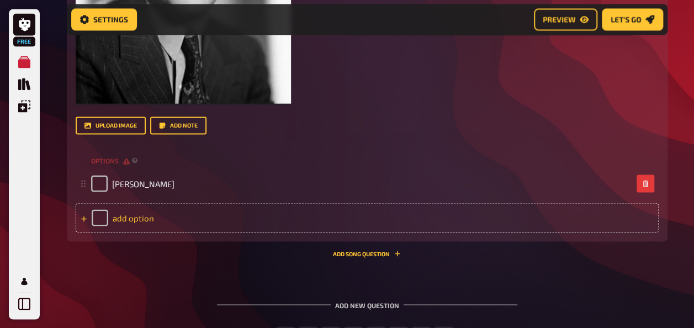
click at [128, 223] on div "add option" at bounding box center [367, 218] width 583 height 30
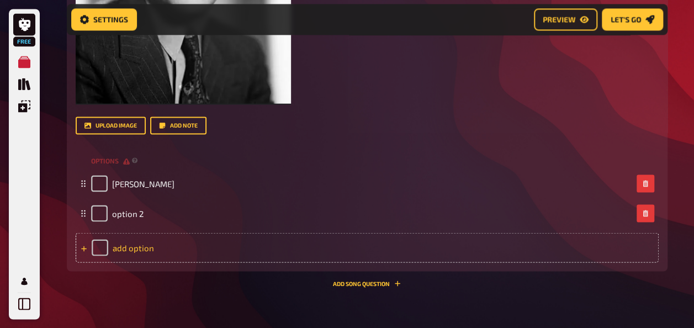
click at [132, 242] on div "add option" at bounding box center [367, 248] width 583 height 30
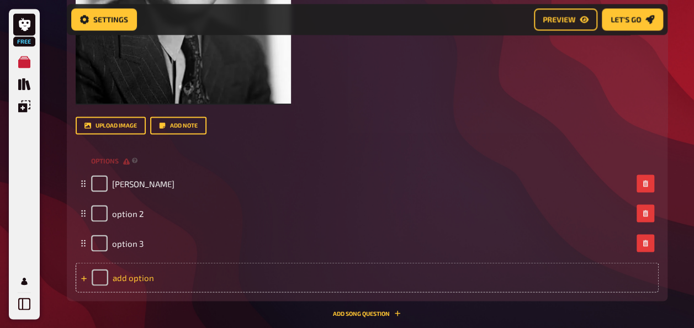
click at [152, 279] on div "add option" at bounding box center [367, 277] width 583 height 30
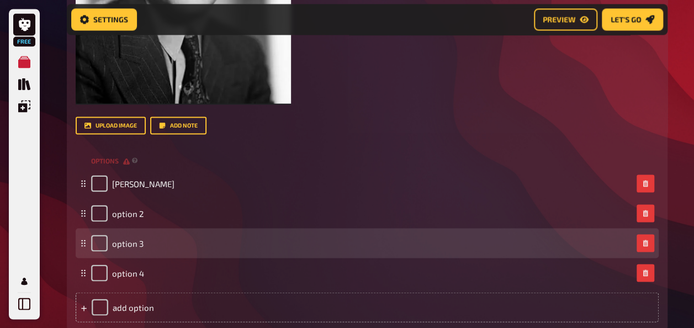
scroll to position [3032, 0]
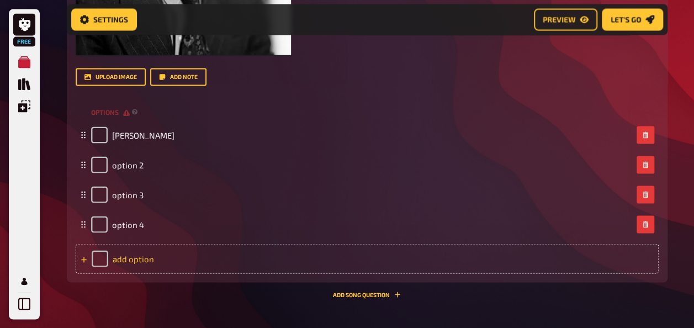
click at [187, 258] on div "add option" at bounding box center [367, 259] width 583 height 30
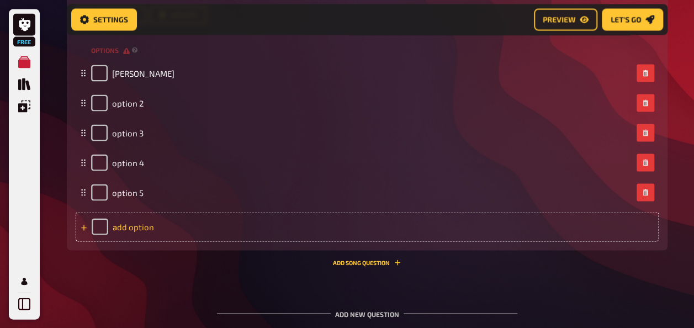
scroll to position [3095, 0]
click at [167, 224] on div "add option" at bounding box center [367, 225] width 583 height 30
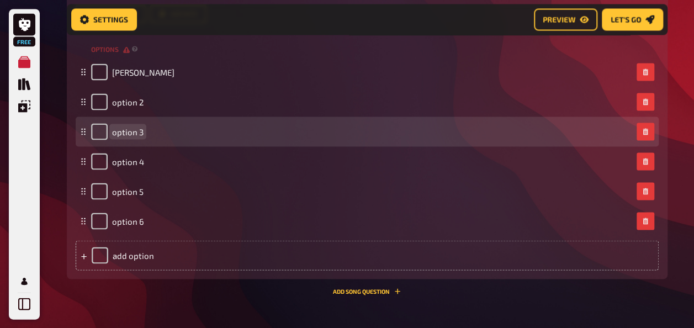
click at [121, 129] on span "option 3" at bounding box center [127, 131] width 31 height 10
paste span
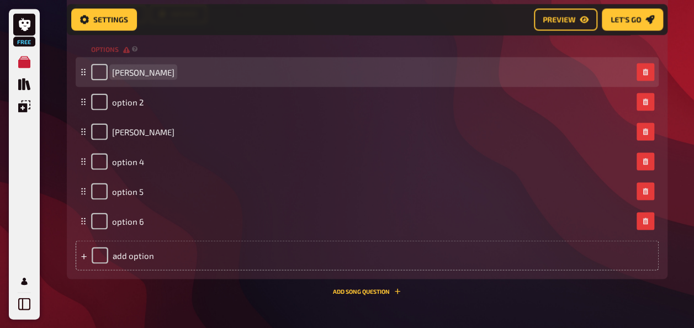
click at [130, 72] on span "[PERSON_NAME]" at bounding box center [143, 72] width 62 height 10
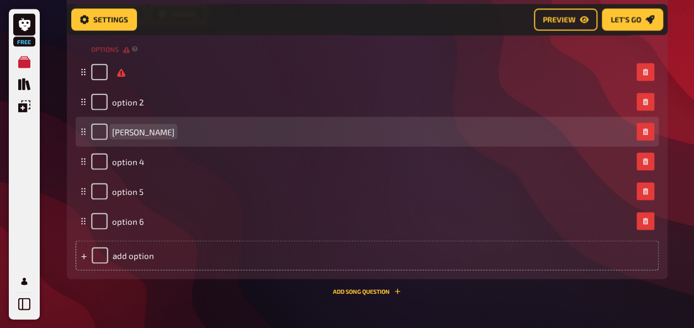
click at [174, 130] on span "[PERSON_NAME]" at bounding box center [143, 131] width 62 height 10
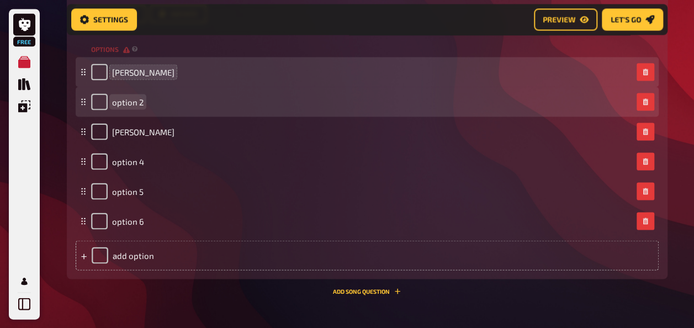
click at [130, 101] on span "option 2" at bounding box center [127, 102] width 31 height 10
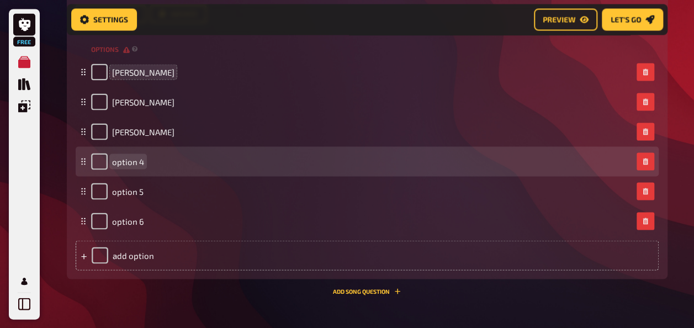
click at [131, 162] on span "option 4" at bounding box center [128, 161] width 32 height 10
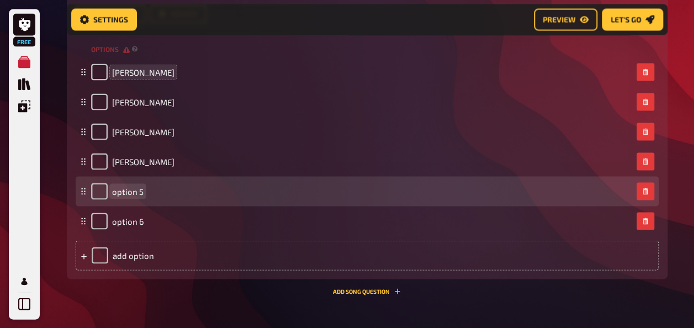
click at [131, 185] on div "option 5" at bounding box center [117, 191] width 52 height 17
paste span
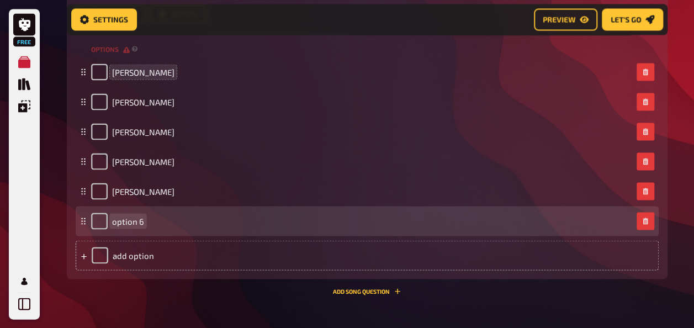
click at [126, 221] on span "option 6" at bounding box center [128, 221] width 32 height 10
click at [121, 221] on span "My grandfather" at bounding box center [141, 221] width 59 height 10
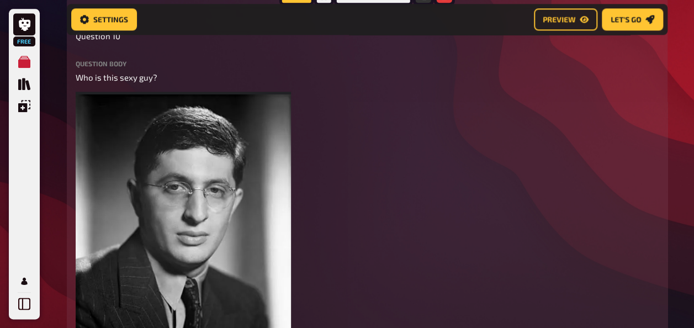
scroll to position [2733, 0]
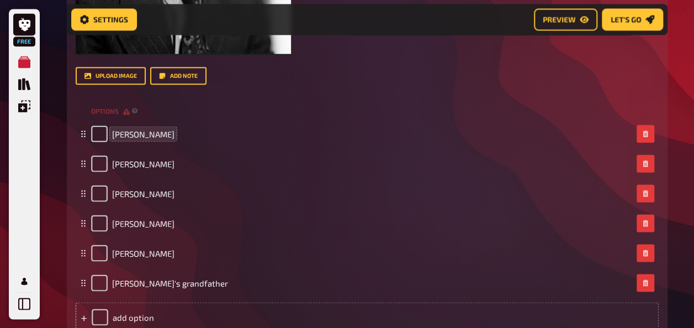
scroll to position [3033, 0]
click at [554, 14] on link "Preview" at bounding box center [566, 20] width 64 height 22
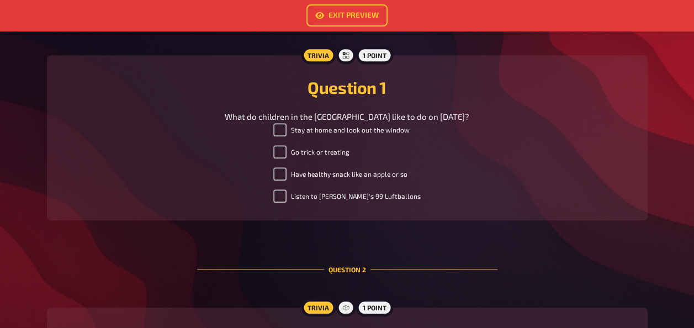
scroll to position [343, 0]
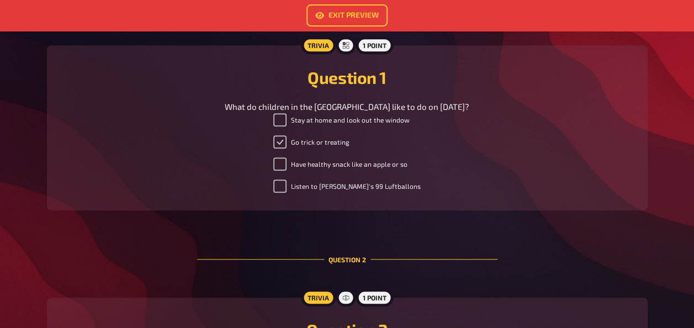
click at [285, 145] on input "Go trick or treating" at bounding box center [279, 141] width 13 height 13
checkbox input "false"
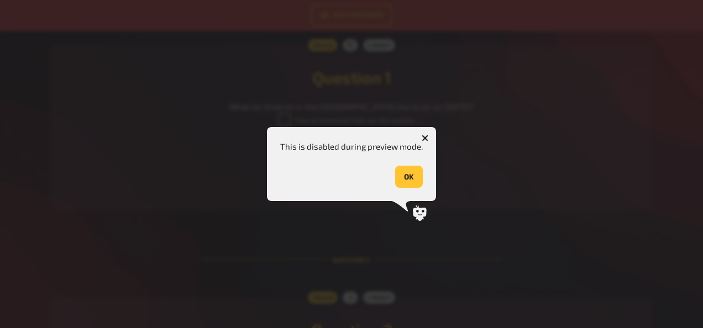
click at [406, 181] on button "OK" at bounding box center [409, 177] width 28 height 22
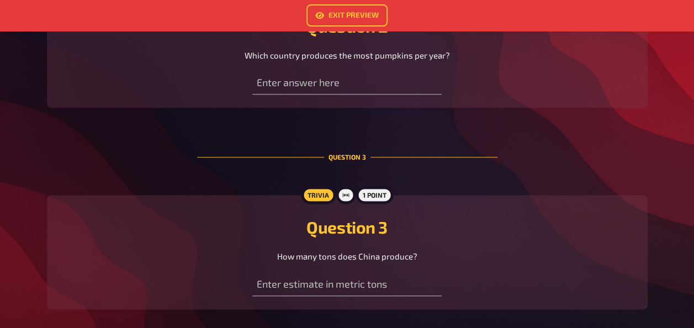
scroll to position [647, 0]
click at [223, 222] on h2 "Question 3" at bounding box center [347, 226] width 574 height 20
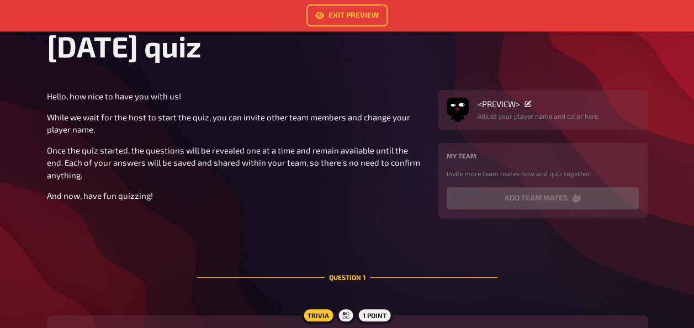
scroll to position [0, 0]
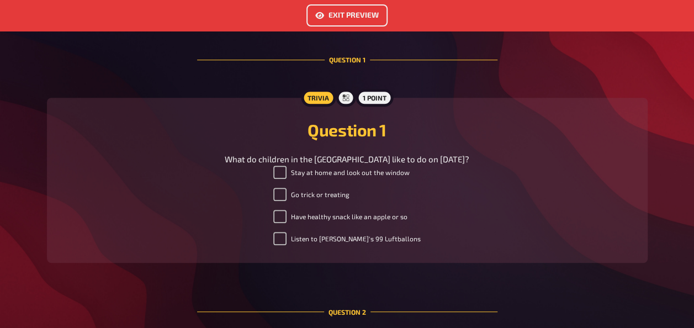
click at [344, 23] on link "Exit Preview" at bounding box center [347, 15] width 81 height 22
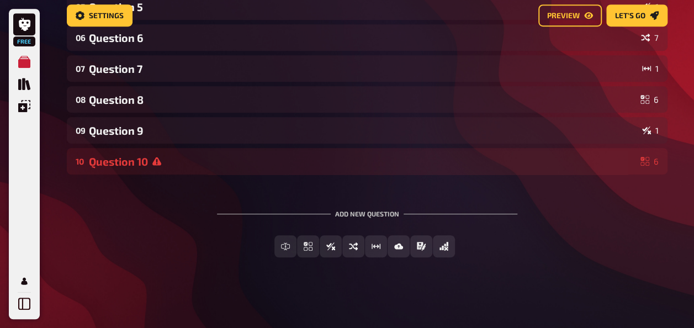
scroll to position [44, 0]
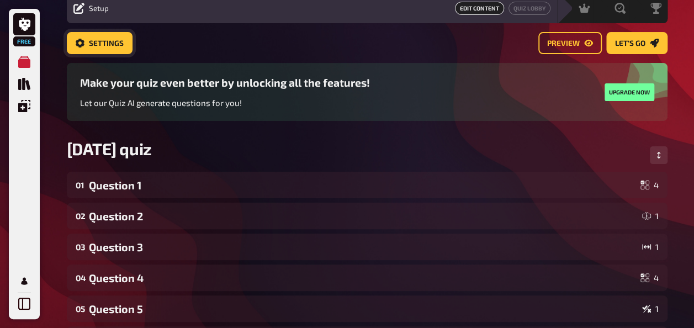
click at [117, 48] on link "Settings" at bounding box center [100, 43] width 66 height 22
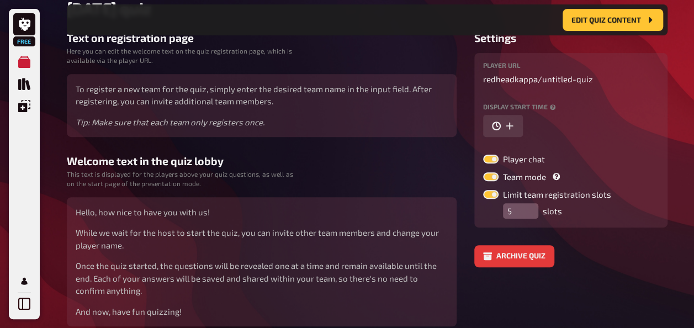
scroll to position [193, 0]
click at [486, 159] on label at bounding box center [490, 159] width 15 height 9
click at [483, 155] on input "Player chat" at bounding box center [483, 154] width 1 height 1
checkbox input "false"
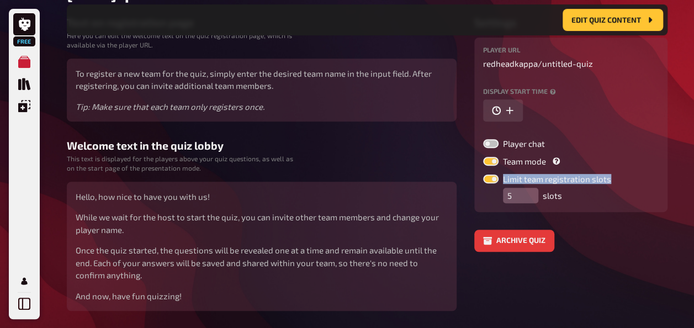
drag, startPoint x: 554, startPoint y: 163, endPoint x: 600, endPoint y: 196, distance: 56.1
click at [600, 196] on div "Player chat Team mode Team Mode (default): Participants play together, sharing …" at bounding box center [571, 171] width 176 height 64
click at [600, 196] on div "5 slots" at bounding box center [557, 195] width 108 height 15
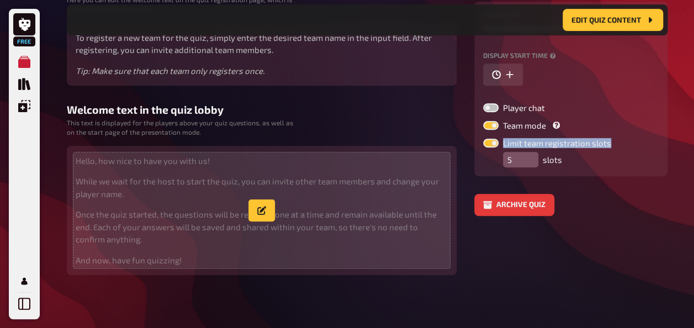
scroll to position [0, 0]
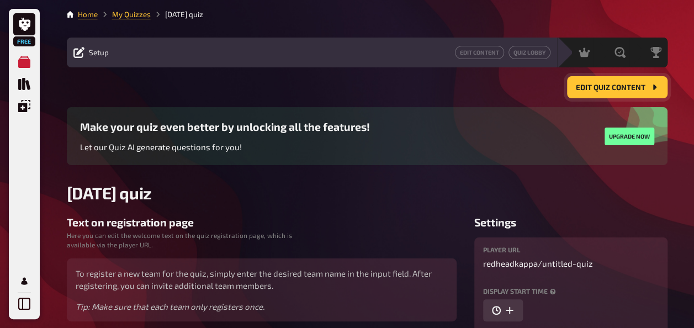
click at [579, 91] on span "Edit Quiz content" at bounding box center [611, 88] width 70 height 8
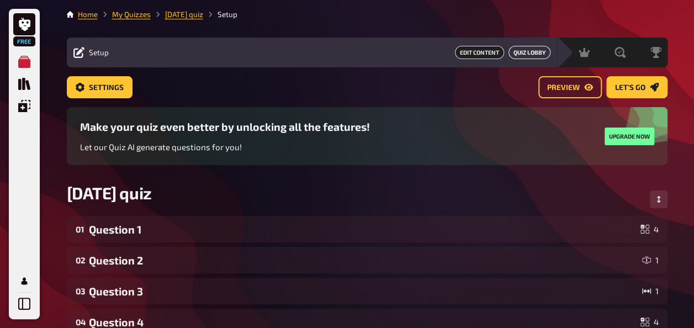
click at [531, 50] on link "Quiz Lobby" at bounding box center [530, 52] width 42 height 13
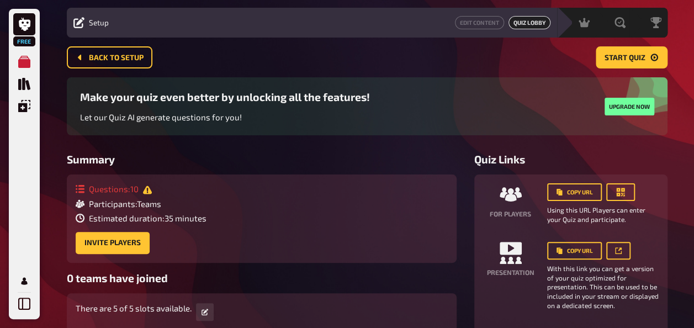
scroll to position [27, 0]
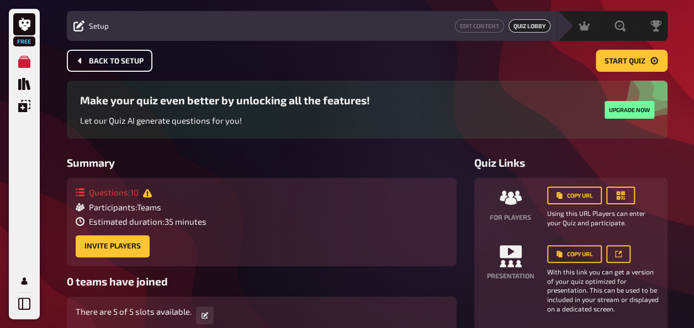
click at [125, 62] on span "Back to setup" at bounding box center [116, 61] width 55 height 8
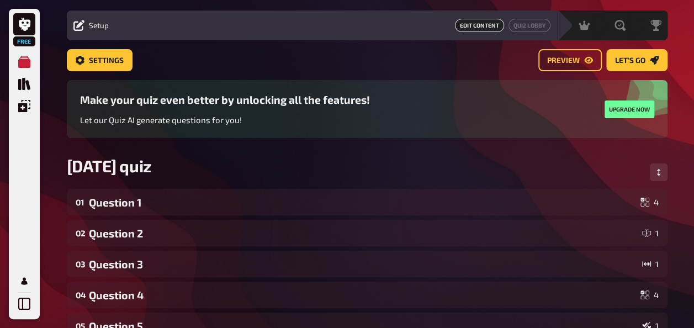
scroll to position [27, 0]
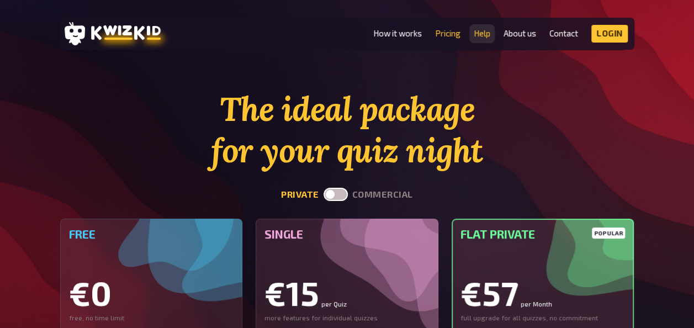
click at [482, 35] on link "Help" at bounding box center [482, 33] width 17 height 9
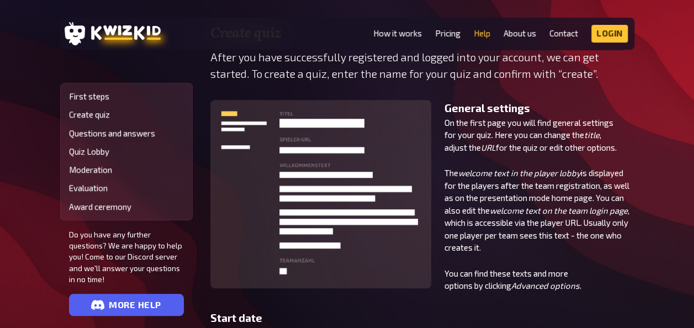
scroll to position [383, 0]
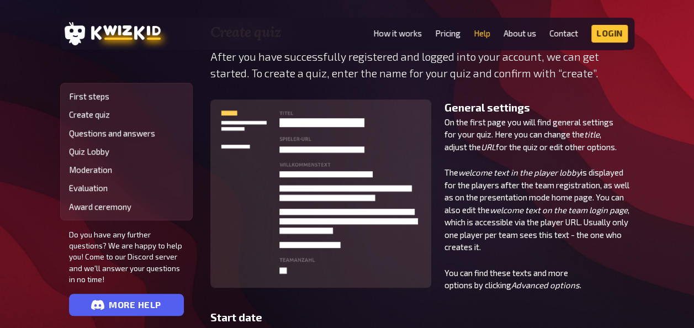
click at [275, 157] on img at bounding box center [320, 193] width 221 height 188
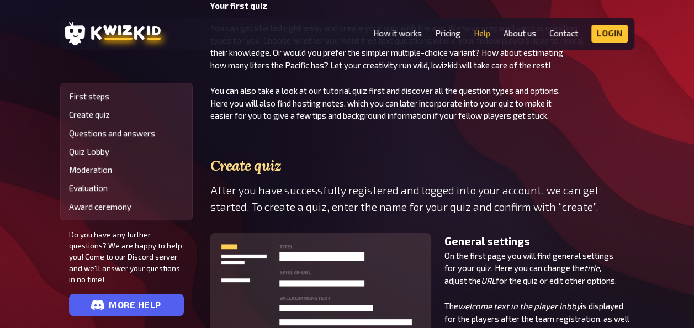
scroll to position [234, 0]
